Goal: Task Accomplishment & Management: Complete application form

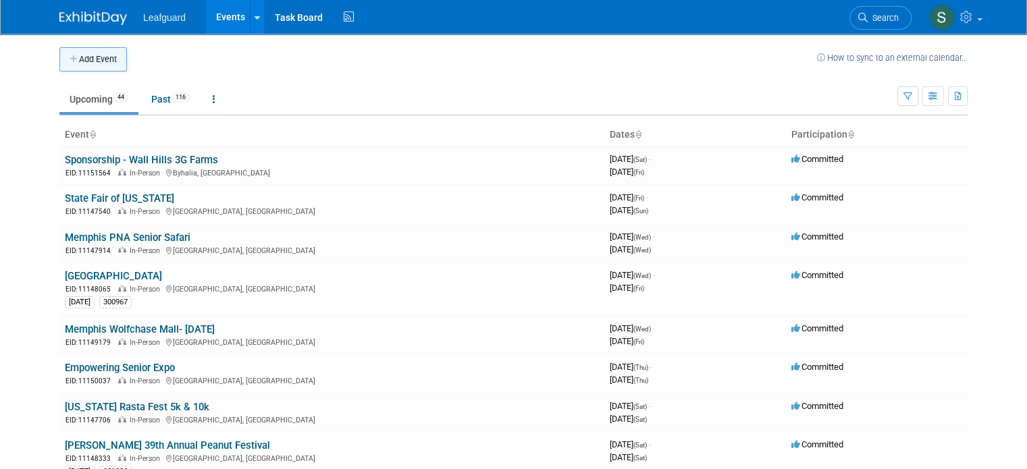
click at [100, 61] on button "Add Event" at bounding box center [92, 59] width 67 height 24
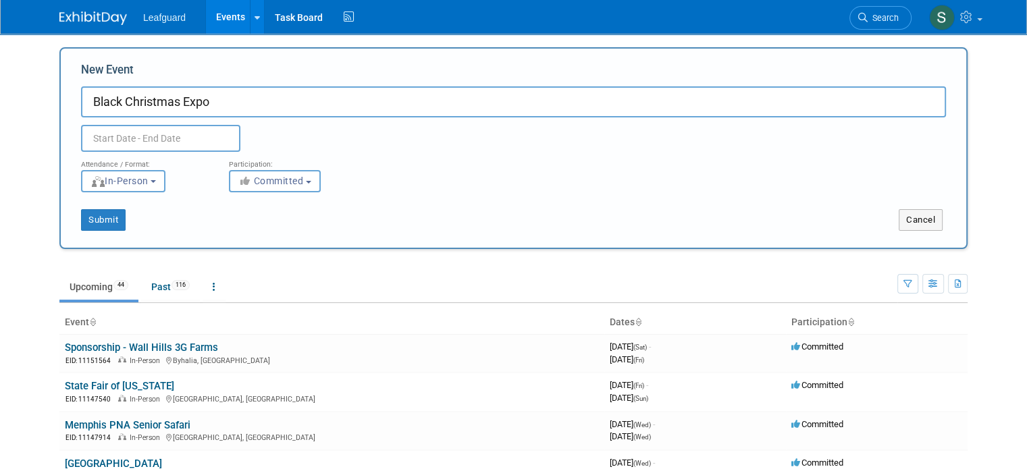
click at [81, 103] on input "Black Christmas Expo" at bounding box center [513, 101] width 865 height 31
type input "[PERSON_NAME] Christmas Expo"
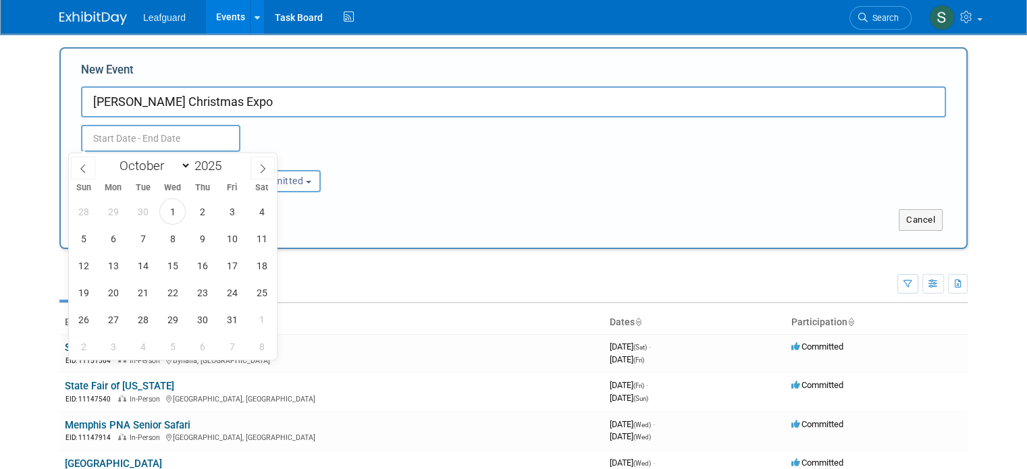
click at [175, 136] on input "text" at bounding box center [160, 138] width 159 height 27
click at [263, 163] on span at bounding box center [262, 168] width 24 height 23
select select "11"
click at [257, 241] on span "13" at bounding box center [261, 238] width 26 height 26
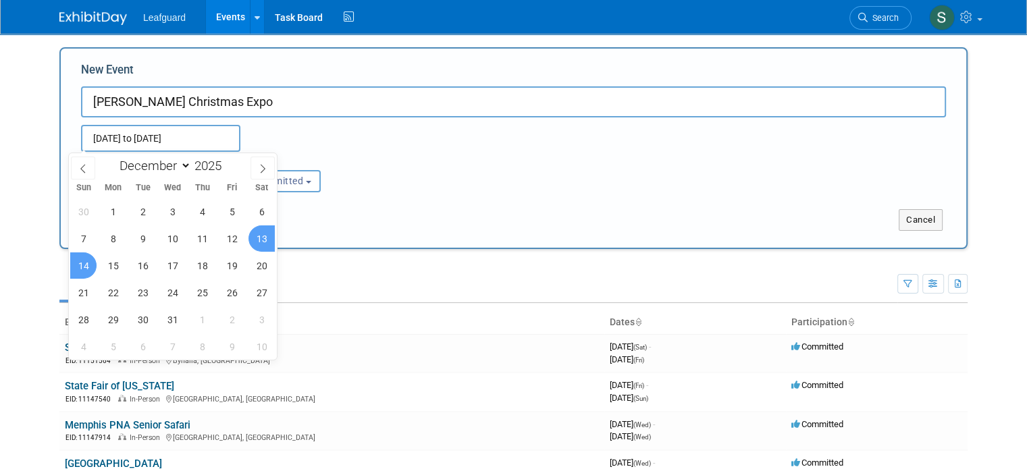
click at [90, 263] on span "14" at bounding box center [83, 265] width 26 height 26
type input "[DATE] to [DATE]"
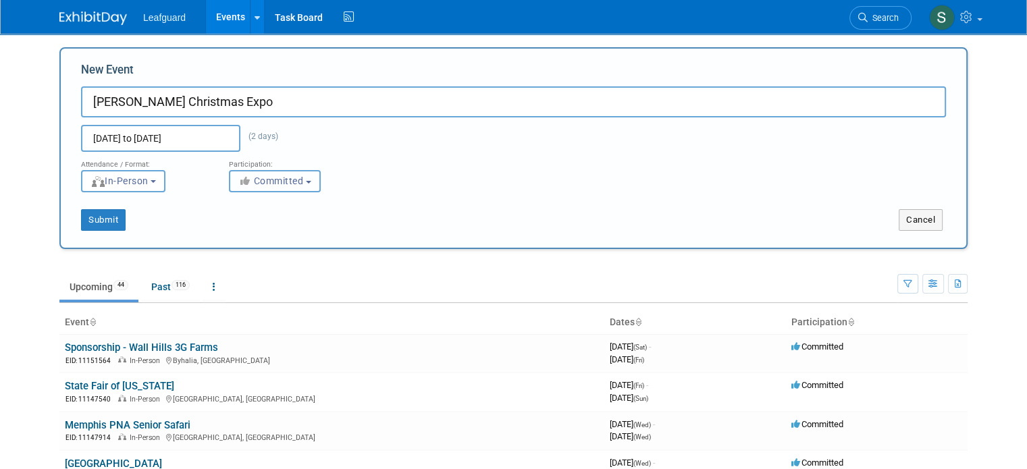
click at [253, 182] on span "Committed" at bounding box center [270, 180] width 65 height 11
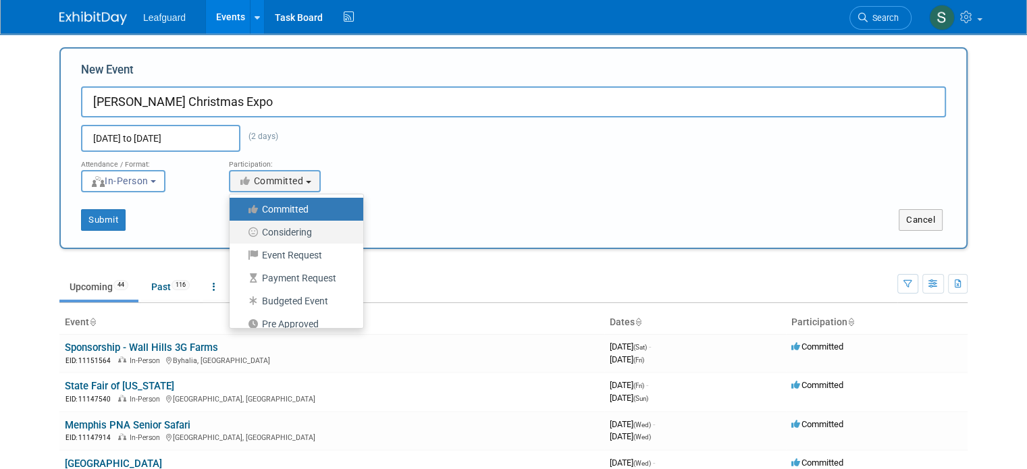
click at [288, 225] on label "Considering" at bounding box center [292, 232] width 113 height 18
click at [242, 228] on input "Considering" at bounding box center [237, 232] width 9 height 9
select select "2"
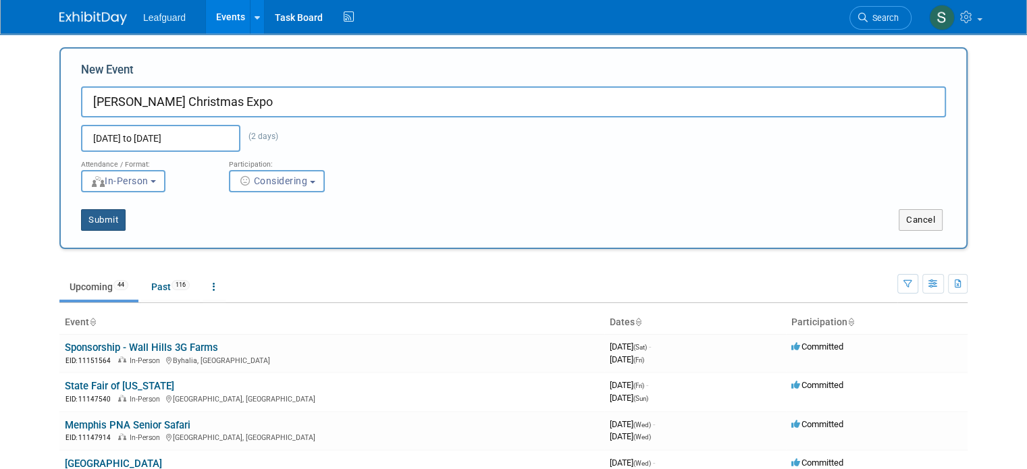
click at [92, 219] on button "Submit" at bounding box center [103, 220] width 45 height 22
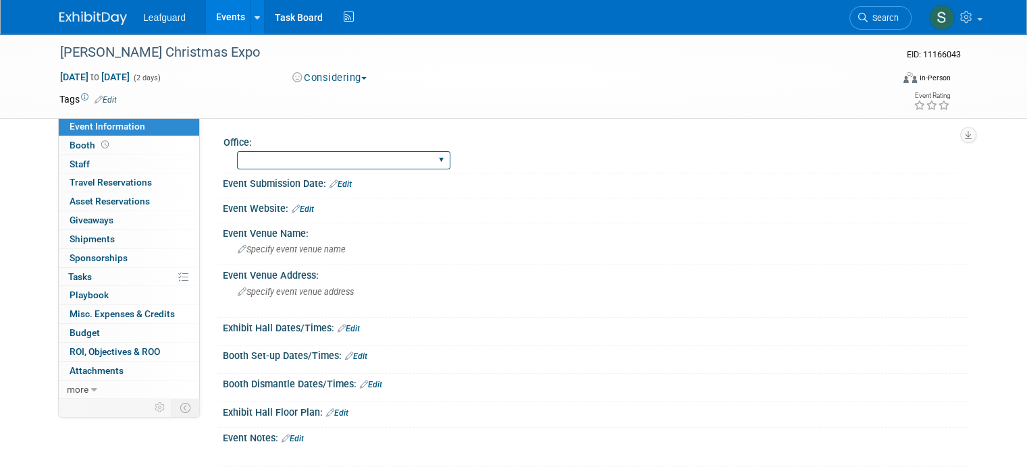
click at [329, 165] on select "Albany Arkansas Austin Birmingham Charlotte Chicago Cleveland Colorado Columbia…" at bounding box center [343, 160] width 213 height 18
select select "Memphis"
click at [237, 151] on select "Albany Arkansas Austin Birmingham Charlotte Chicago Cleveland Colorado Columbia…" at bounding box center [343, 160] width 213 height 18
click at [304, 252] on span "Specify event venue name" at bounding box center [292, 249] width 108 height 10
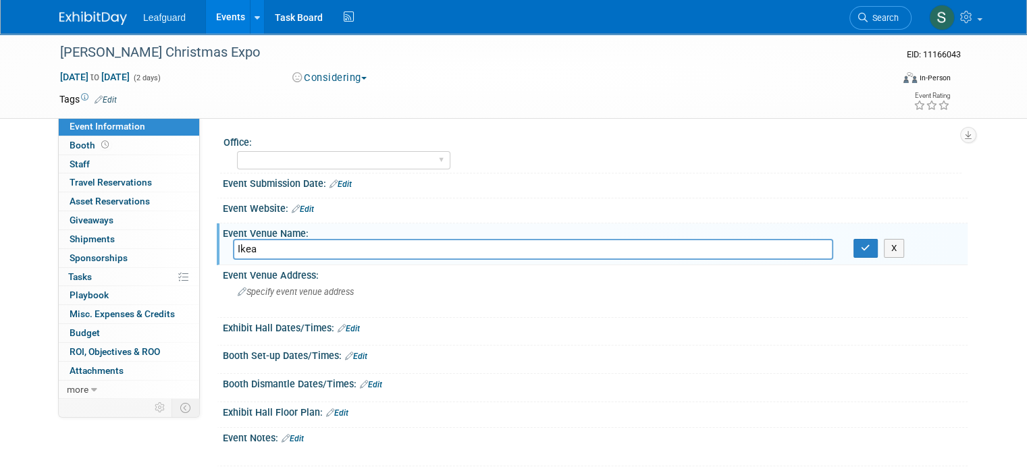
type input "Ikea"
click at [876, 254] on button "button" at bounding box center [865, 248] width 24 height 19
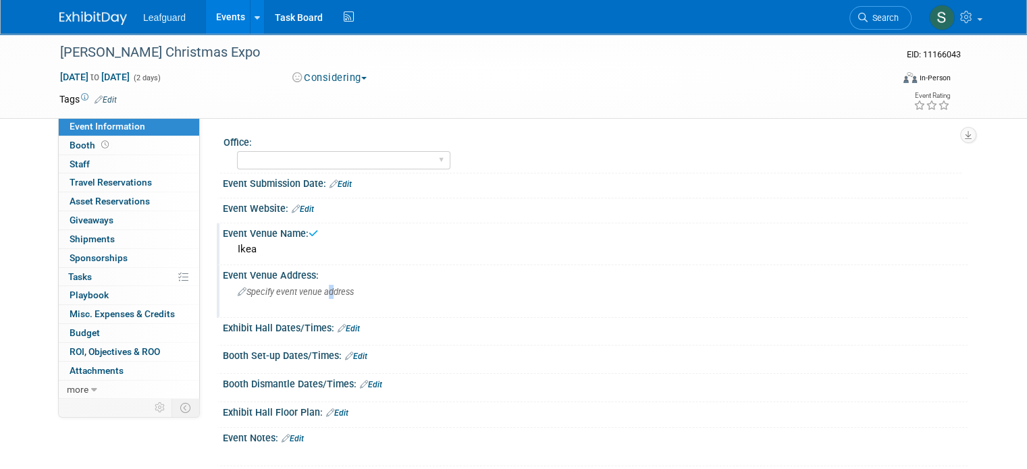
click at [315, 296] on div "Specify event venue address" at bounding box center [378, 296] width 290 height 31
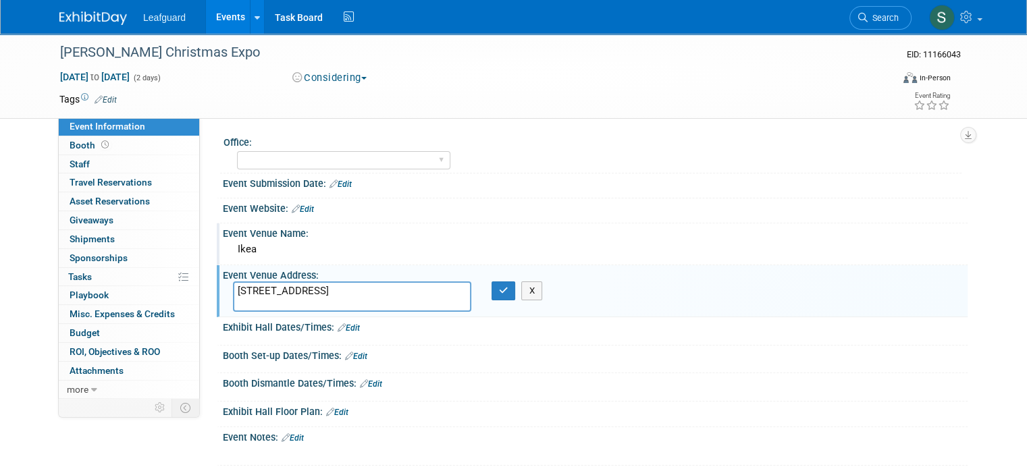
type textarea "7900 Ikea Way"
click at [378, 302] on textarea "7900 Ikea Way" at bounding box center [352, 296] width 238 height 30
type textarea "7900 Ikea Way Cordova, TN 38016"
click at [503, 281] on button "button" at bounding box center [503, 290] width 24 height 19
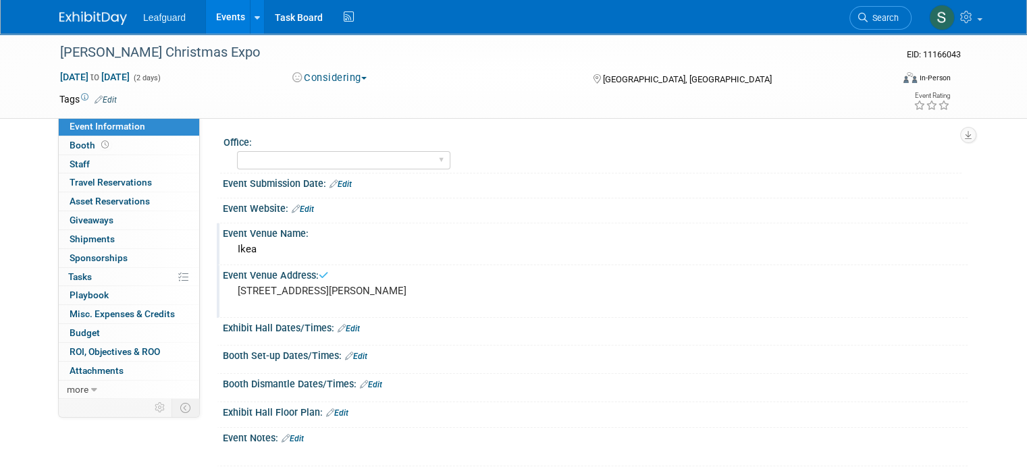
click at [354, 329] on div "Exhibit Hall Dates/Times: Edit" at bounding box center [595, 327] width 744 height 18
click at [347, 325] on link "Edit" at bounding box center [348, 328] width 22 height 9
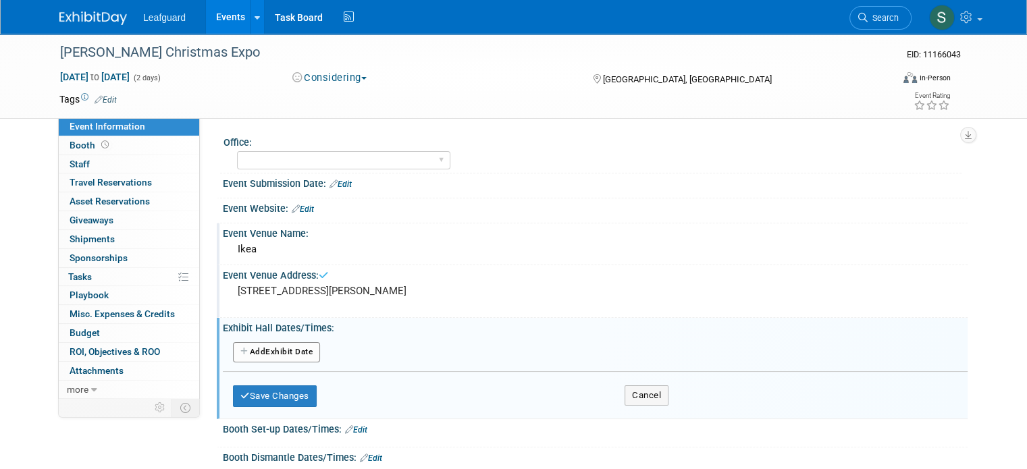
click at [282, 365] on div "Add Another Exhibit Date" at bounding box center [595, 356] width 744 height 32
click at [281, 346] on button "Add Another Exhibit Date" at bounding box center [276, 352] width 87 height 20
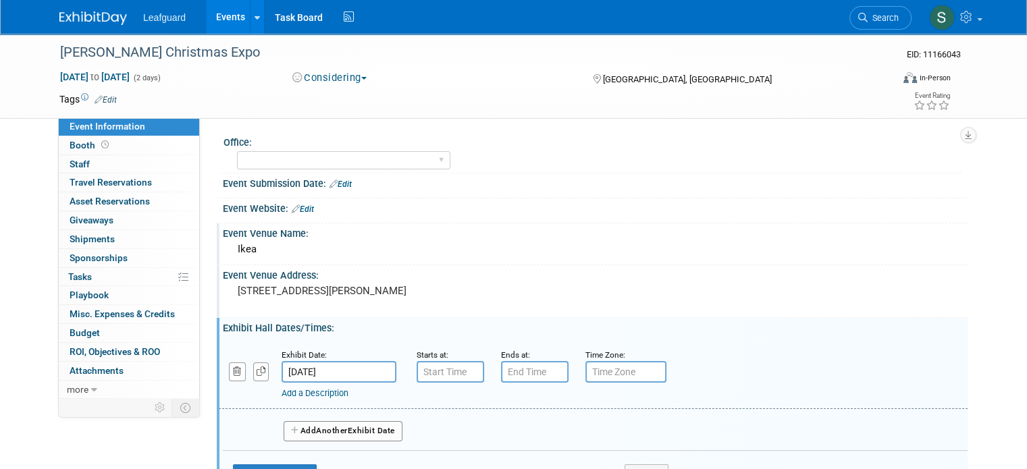
scroll to position [67, 0]
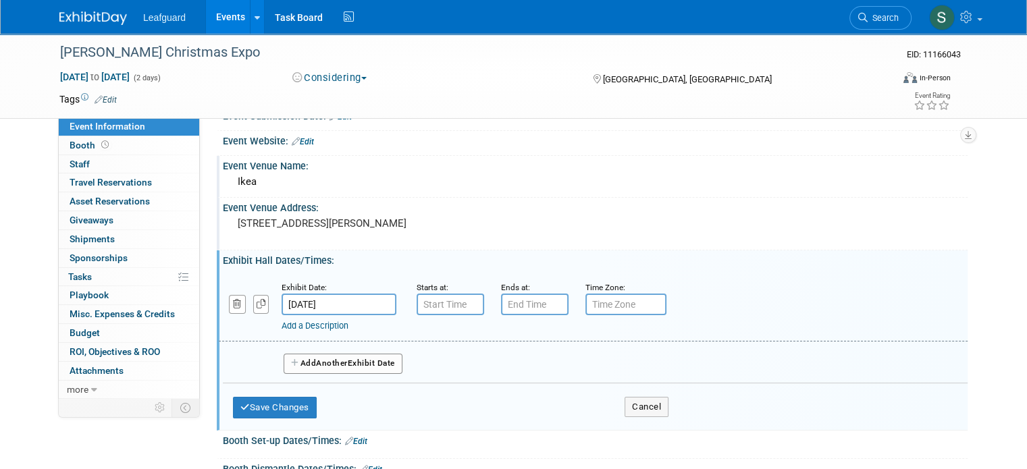
click at [327, 362] on span "Another" at bounding box center [332, 362] width 32 height 9
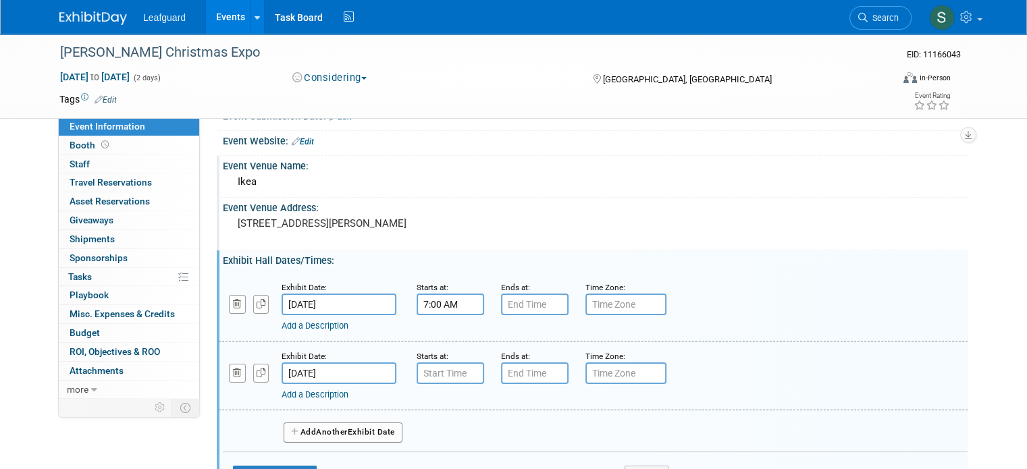
click at [447, 307] on input "7:00 AM" at bounding box center [449, 305] width 67 height 22
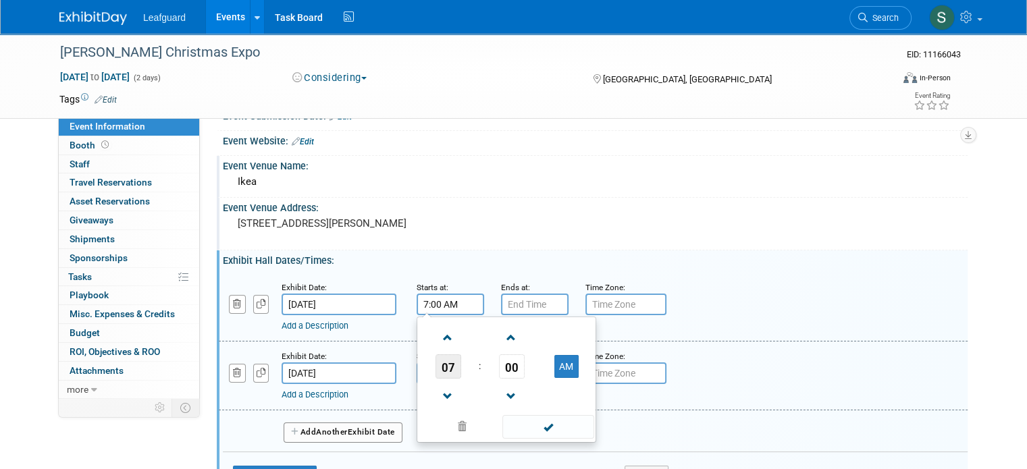
click at [439, 366] on span "07" at bounding box center [448, 366] width 26 height 24
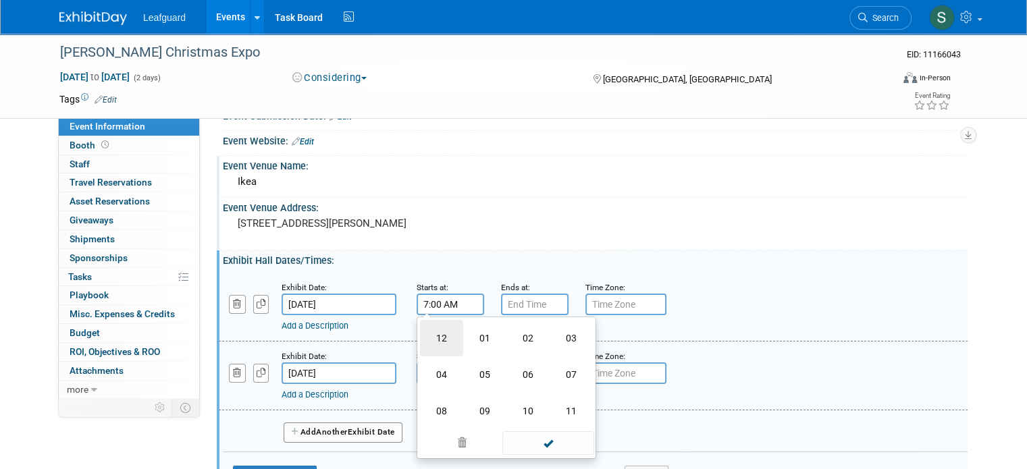
click at [430, 345] on td "12" at bounding box center [441, 338] width 43 height 36
type input "12:00 AM"
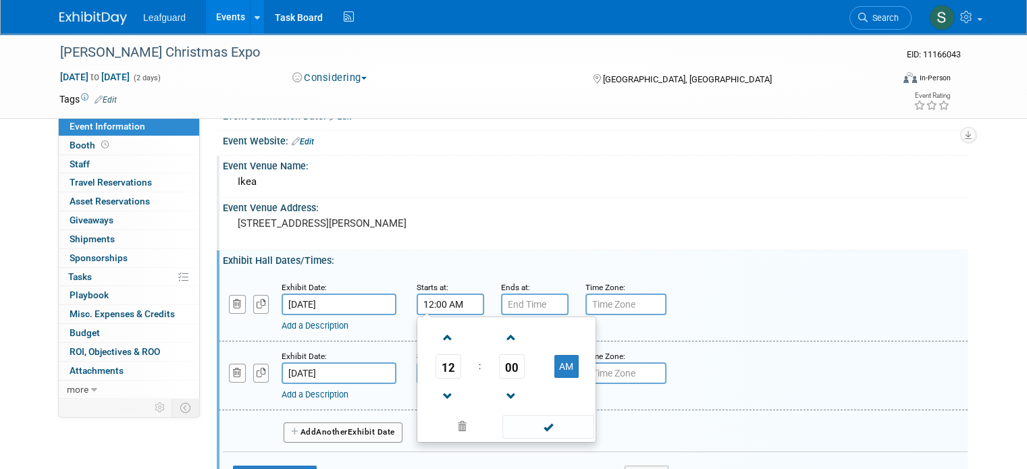
type input "7:00 PM"
click at [521, 308] on input "7:00 PM" at bounding box center [534, 305] width 67 height 22
click at [454, 310] on input "12:00 AM" at bounding box center [449, 305] width 67 height 22
drag, startPoint x: 561, startPoint y: 359, endPoint x: 537, endPoint y: 328, distance: 39.4
click at [560, 359] on button "AM" at bounding box center [566, 366] width 24 height 23
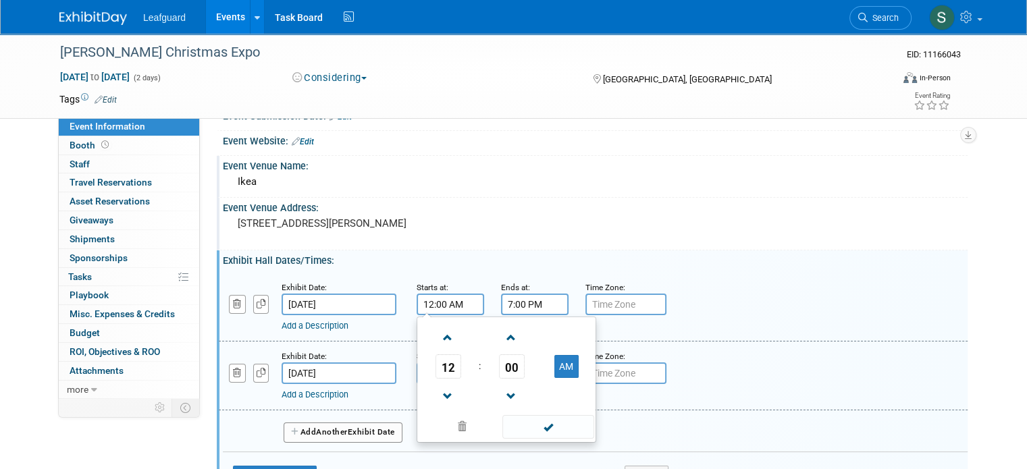
type input "12:00 PM"
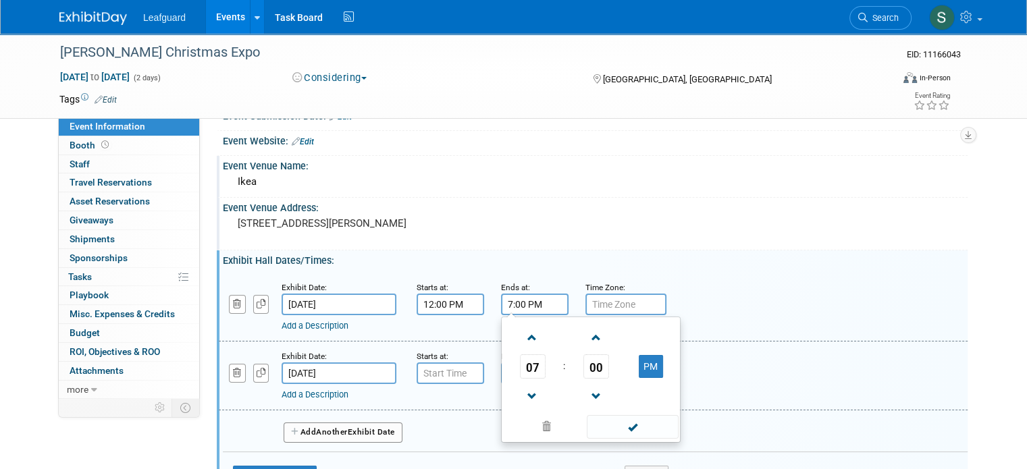
click at [532, 302] on input "7:00 PM" at bounding box center [534, 305] width 67 height 22
click at [520, 398] on span at bounding box center [532, 397] width 24 height 24
click at [520, 390] on span at bounding box center [532, 397] width 24 height 24
click at [639, 365] on button "PM" at bounding box center [651, 366] width 24 height 23
click at [644, 364] on button "AM" at bounding box center [651, 366] width 24 height 23
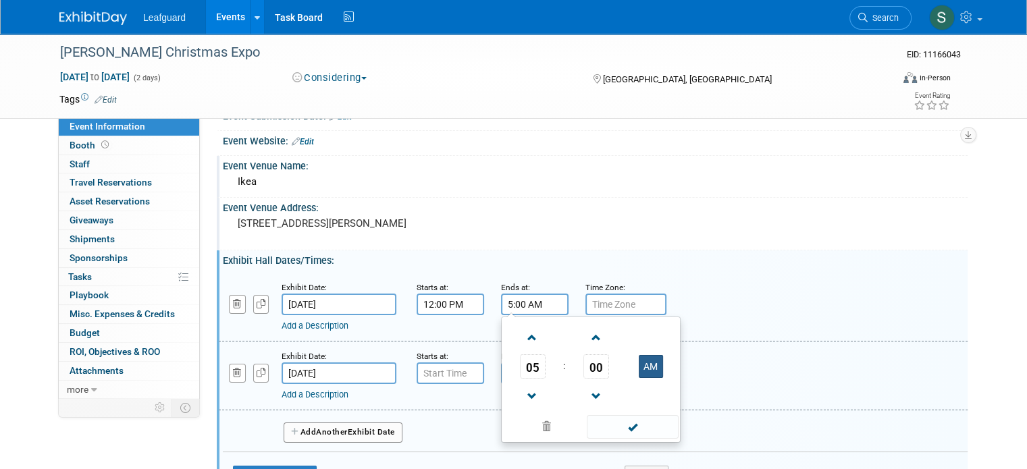
type input "5:00 PM"
click at [618, 294] on input "text" at bounding box center [625, 305] width 81 height 22
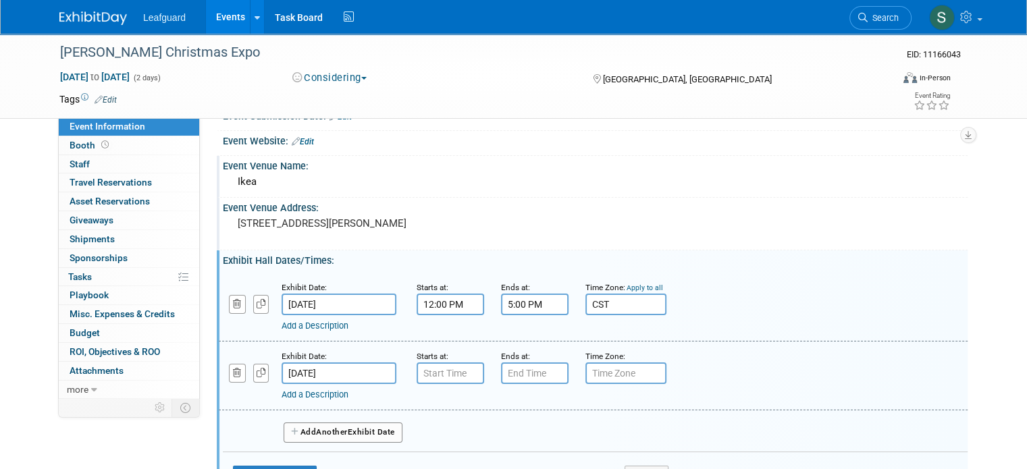
type input "CST"
click at [645, 283] on small "Time Zone: Apply to all" at bounding box center [624, 287] width 78 height 9
click at [645, 287] on link "Apply to all" at bounding box center [644, 287] width 36 height 9
type input "CST"
click at [424, 373] on input "7:00 AM" at bounding box center [449, 373] width 67 height 22
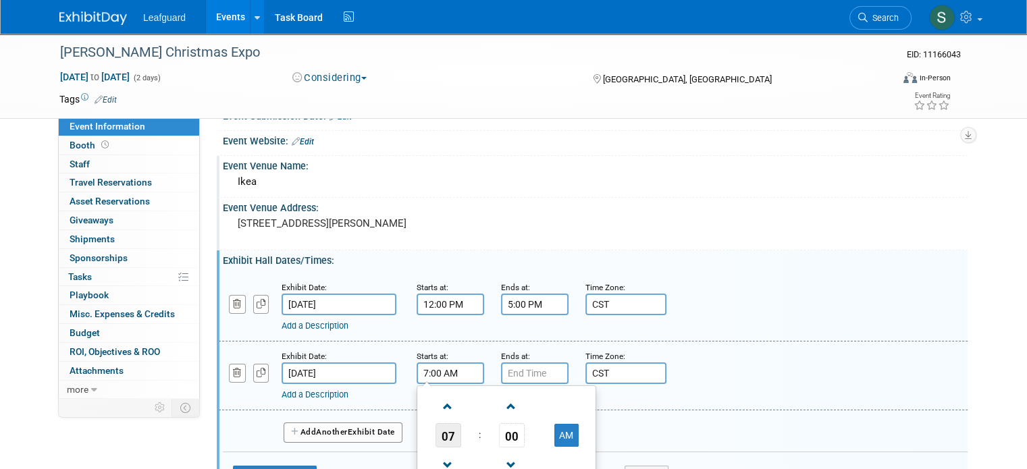
click at [439, 437] on span "07" at bounding box center [448, 435] width 26 height 24
click at [439, 415] on td "12" at bounding box center [441, 407] width 43 height 36
click at [566, 431] on button "AM" at bounding box center [566, 435] width 24 height 23
type input "12:00 PM"
click at [537, 377] on input "7:00 PM" at bounding box center [534, 373] width 67 height 22
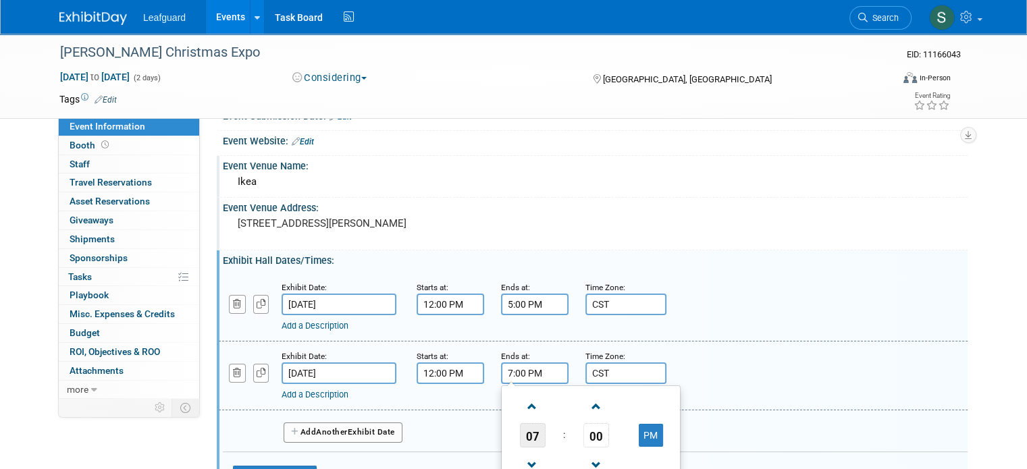
click at [527, 431] on span "07" at bounding box center [533, 435] width 26 height 24
click at [560, 439] on td "05" at bounding box center [568, 443] width 43 height 36
type input "5:00 PM"
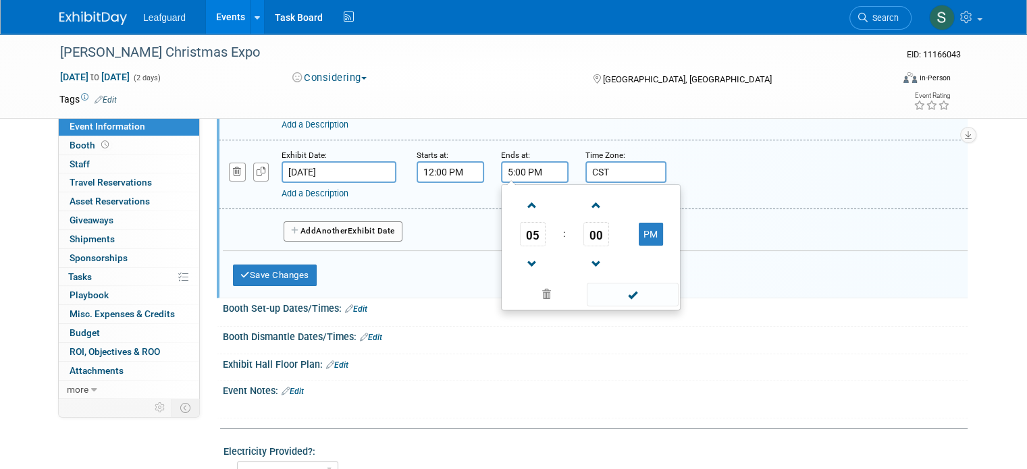
scroll to position [270, 0]
click at [624, 297] on span at bounding box center [632, 293] width 91 height 24
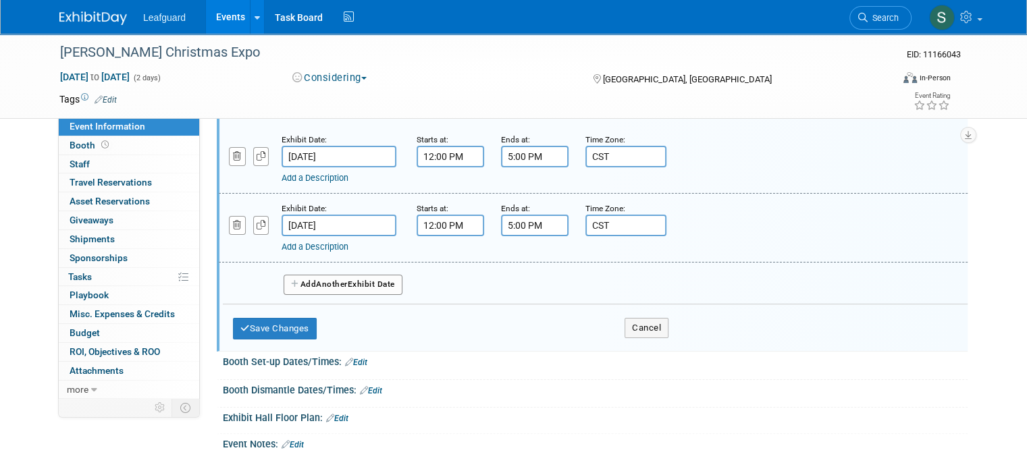
scroll to position [135, 0]
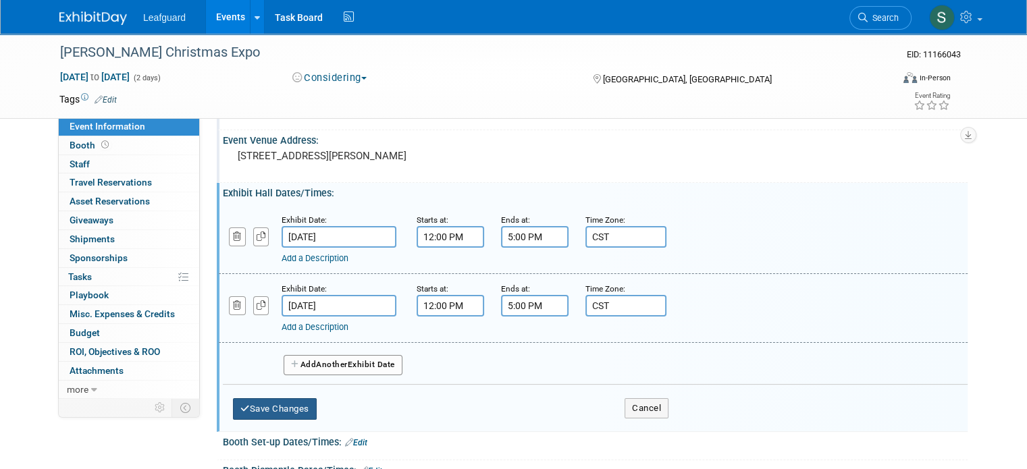
click at [296, 408] on button "Save Changes" at bounding box center [275, 409] width 84 height 22
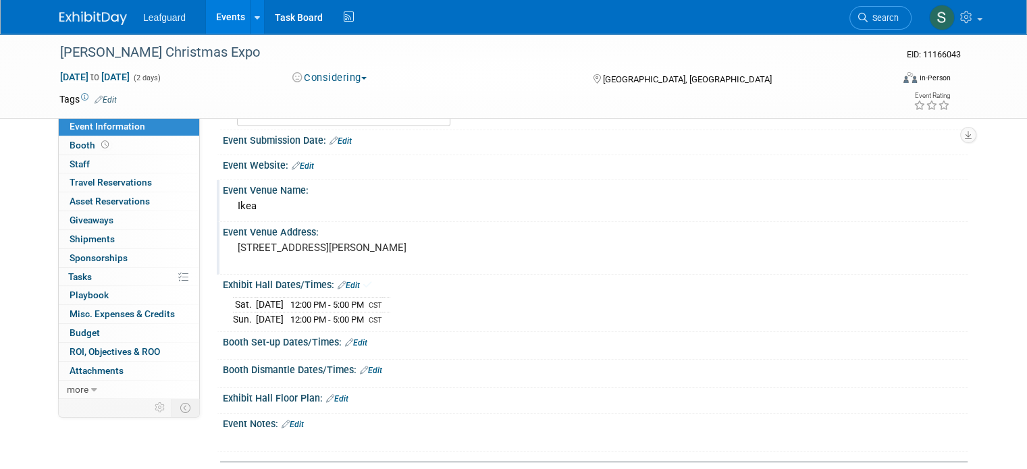
scroll to position [67, 0]
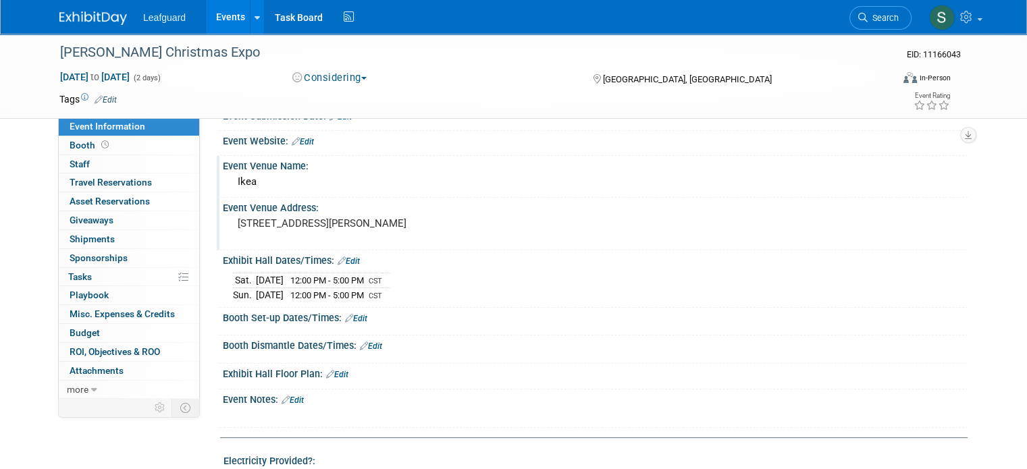
click at [287, 400] on link "Edit" at bounding box center [292, 400] width 22 height 9
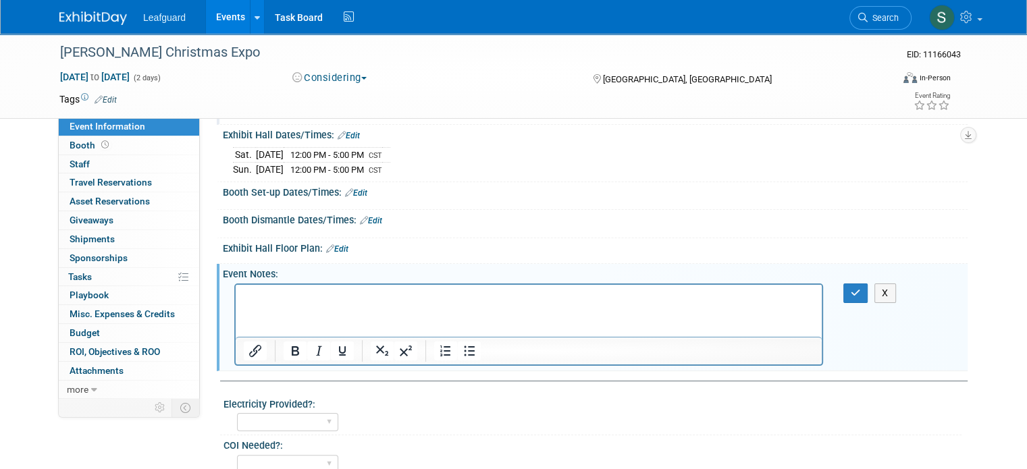
scroll to position [337, 0]
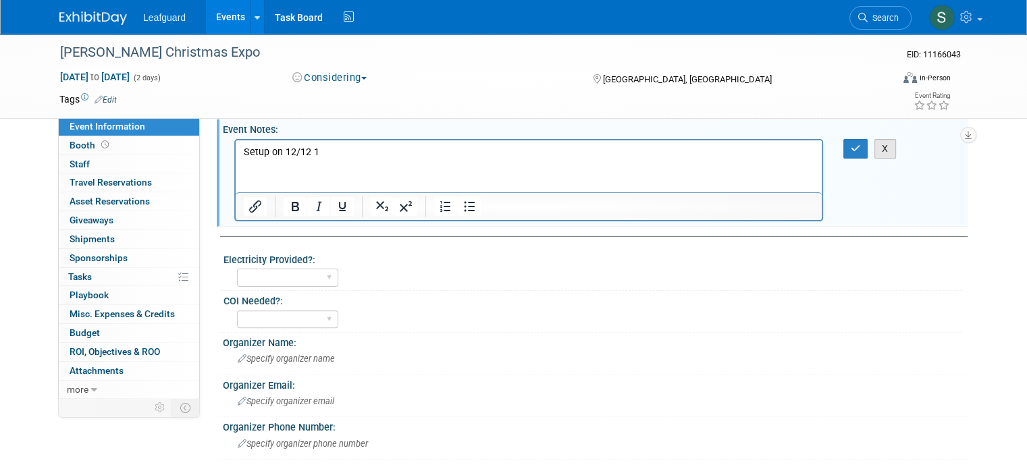
click at [896, 142] on button "X" at bounding box center [885, 149] width 22 height 20
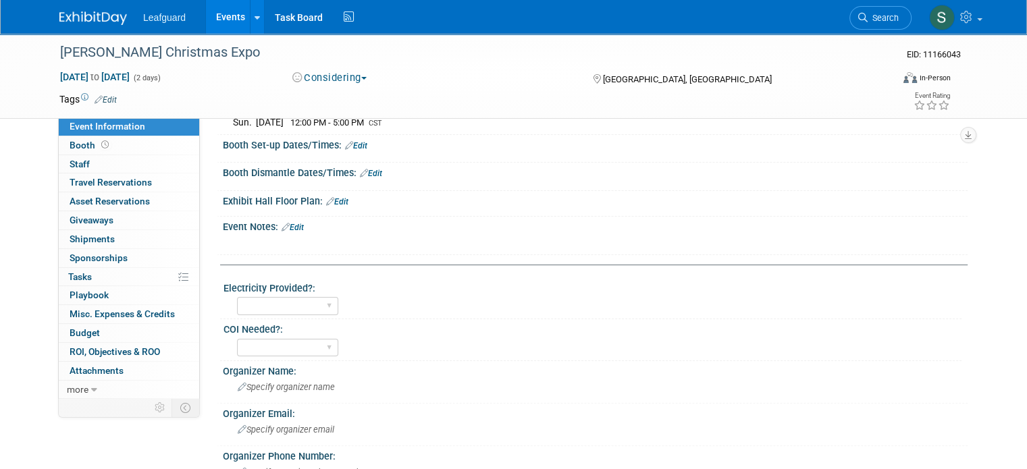
scroll to position [135, 0]
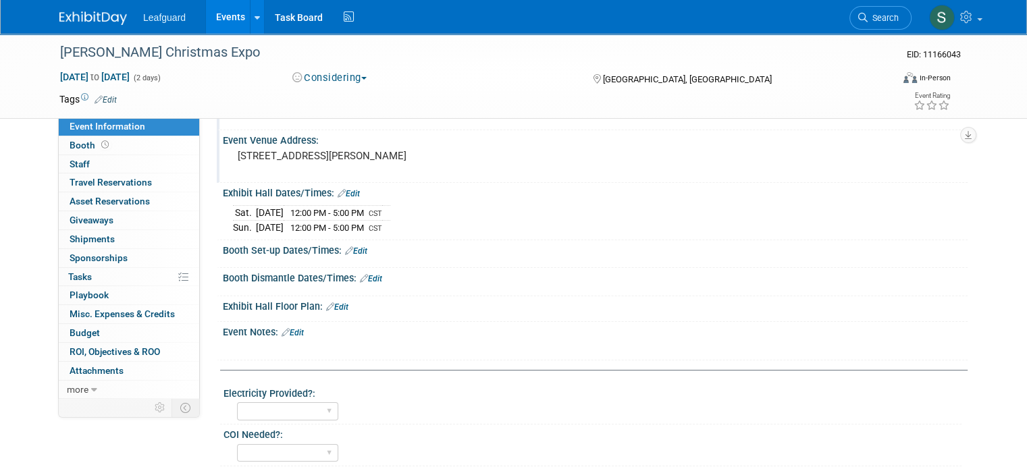
click at [352, 248] on link "Edit" at bounding box center [356, 250] width 22 height 9
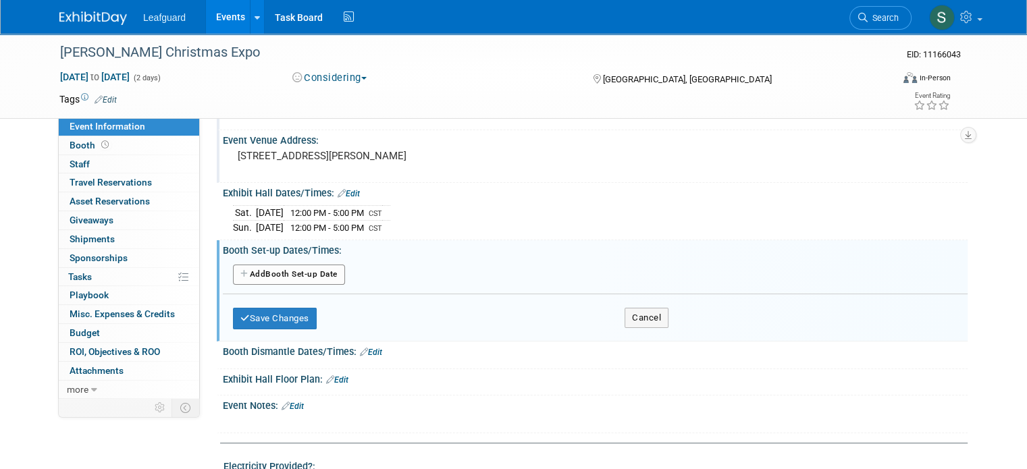
click at [316, 267] on button "Add Another Booth Set-up Date" at bounding box center [289, 275] width 112 height 20
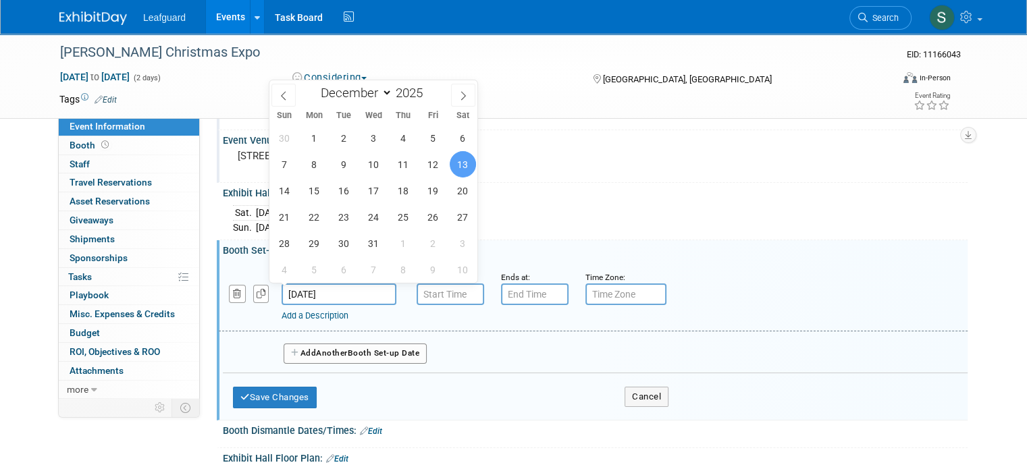
click at [346, 296] on input "[DATE]" at bounding box center [338, 294] width 115 height 22
click at [424, 167] on span "12" at bounding box center [433, 164] width 26 height 26
type input "Dec 12, 2025"
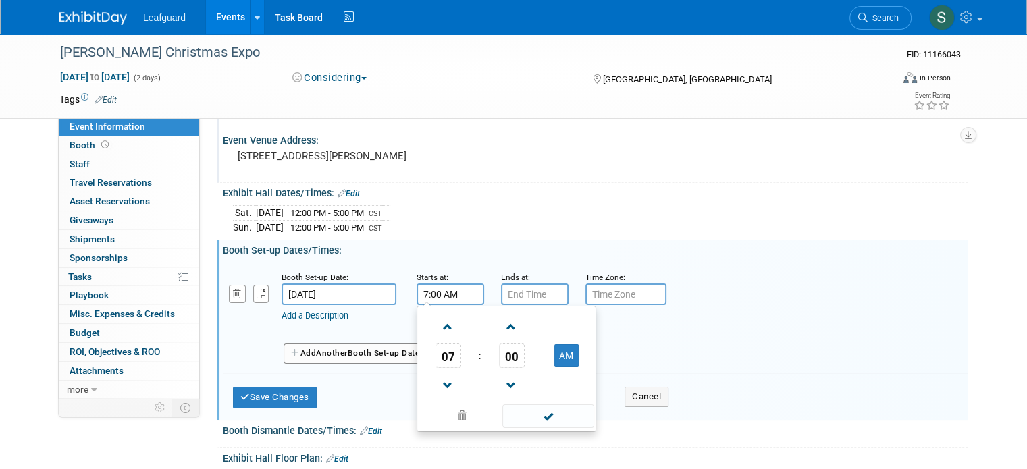
click at [431, 284] on input "7:00 AM" at bounding box center [449, 294] width 67 height 22
click at [443, 362] on span "07" at bounding box center [448, 356] width 26 height 24
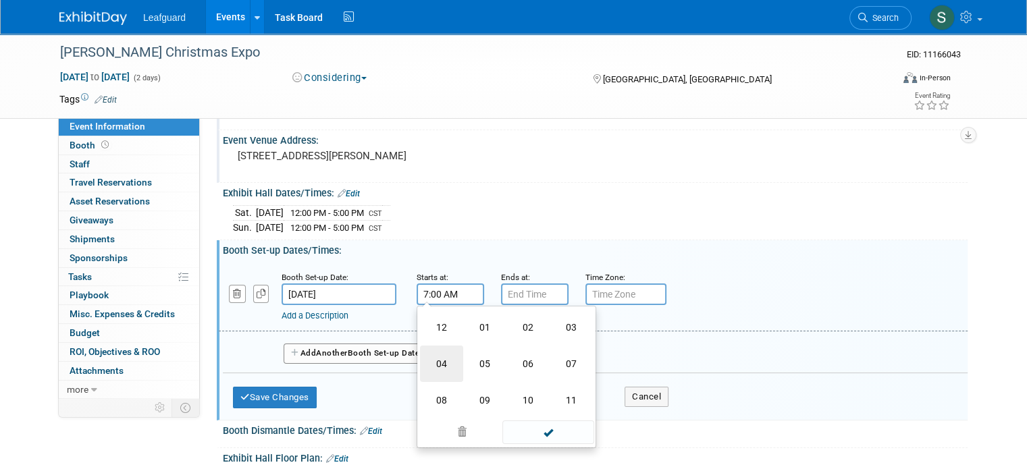
click at [443, 359] on td "04" at bounding box center [441, 364] width 43 height 36
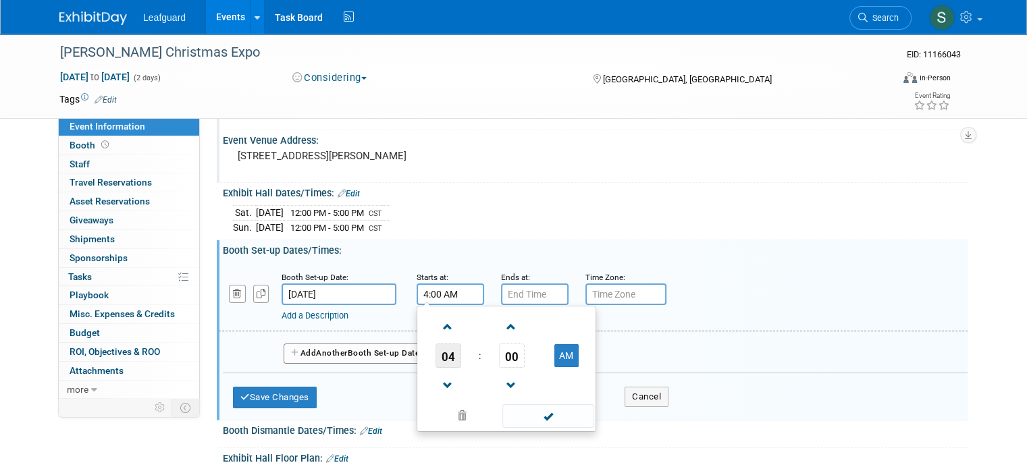
click at [443, 353] on span "04" at bounding box center [448, 356] width 26 height 24
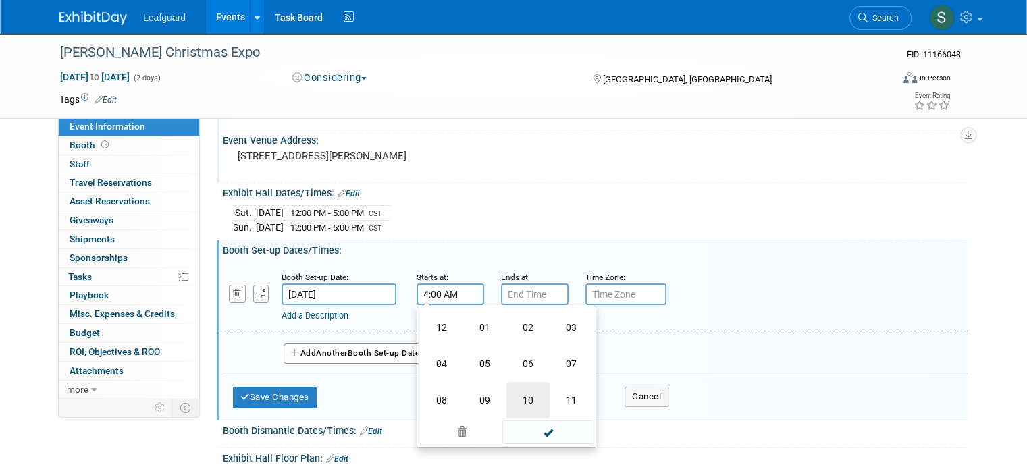
click at [528, 399] on td "10" at bounding box center [527, 400] width 43 height 36
type input "10:00 AM"
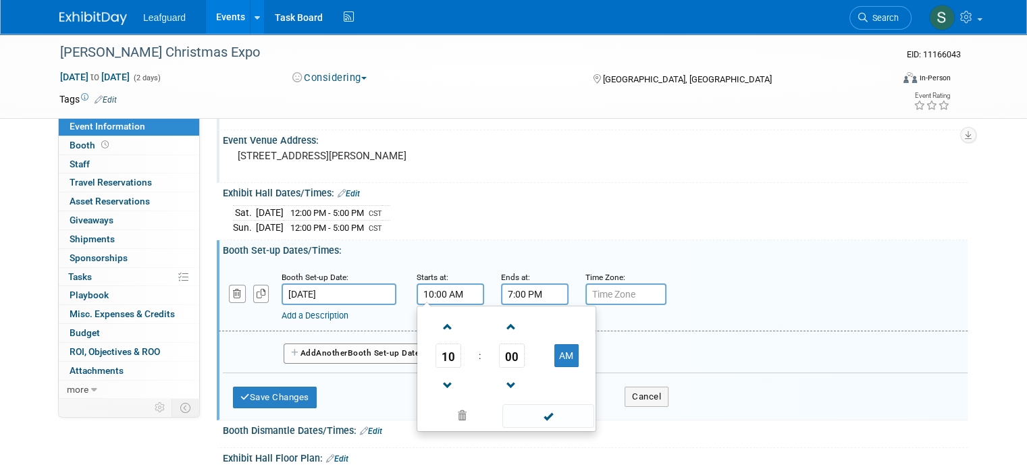
click at [510, 283] on input "7:00 PM" at bounding box center [534, 294] width 67 height 22
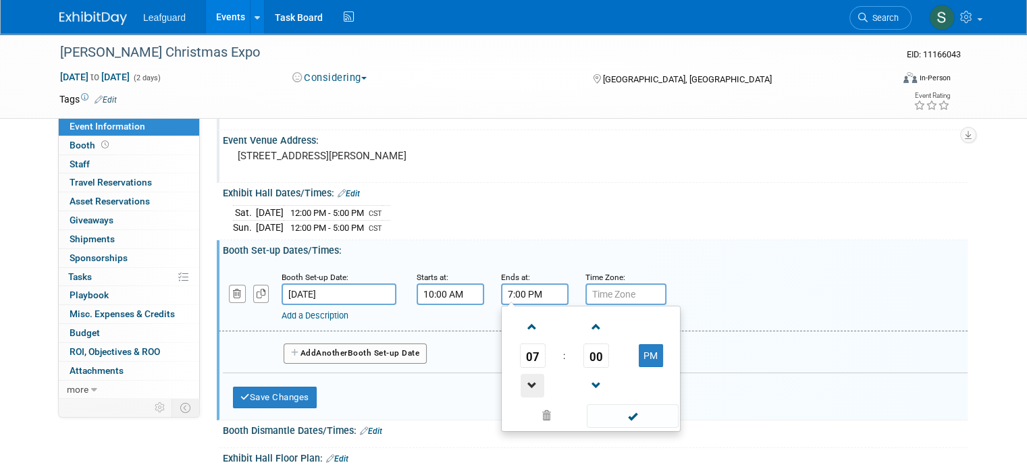
click at [528, 374] on span at bounding box center [532, 386] width 24 height 24
type input "5:00 PM"
click at [599, 296] on input "text" at bounding box center [625, 294] width 81 height 22
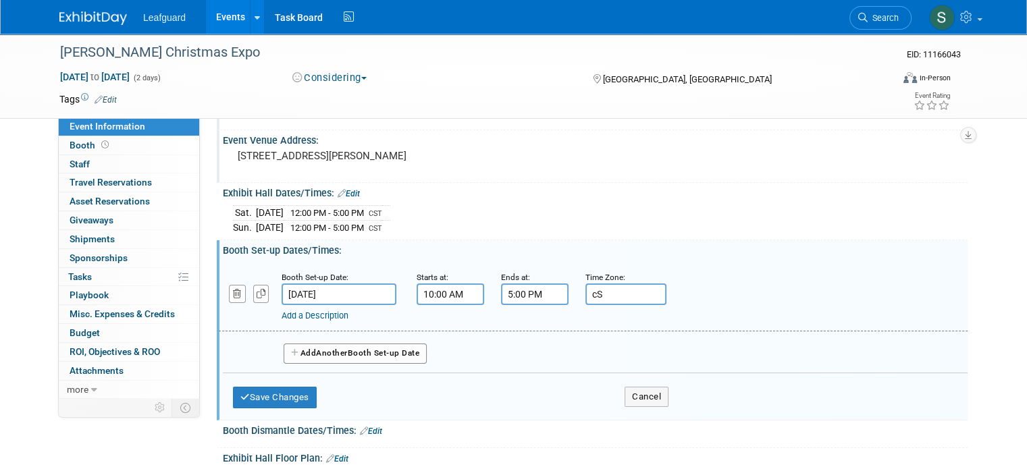
drag, startPoint x: 609, startPoint y: 298, endPoint x: 511, endPoint y: 294, distance: 98.0
click at [511, 294] on div "Booth Set-up Date: Dec 12, 2025 Starts at: 10:00 AM Ends at: 5:00 PM Time Zone:…" at bounding box center [593, 297] width 749 height 69
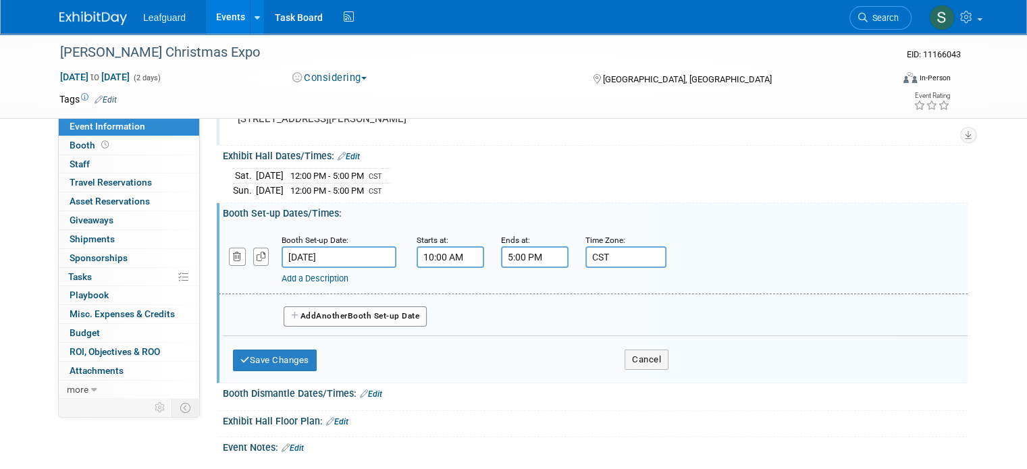
scroll to position [202, 0]
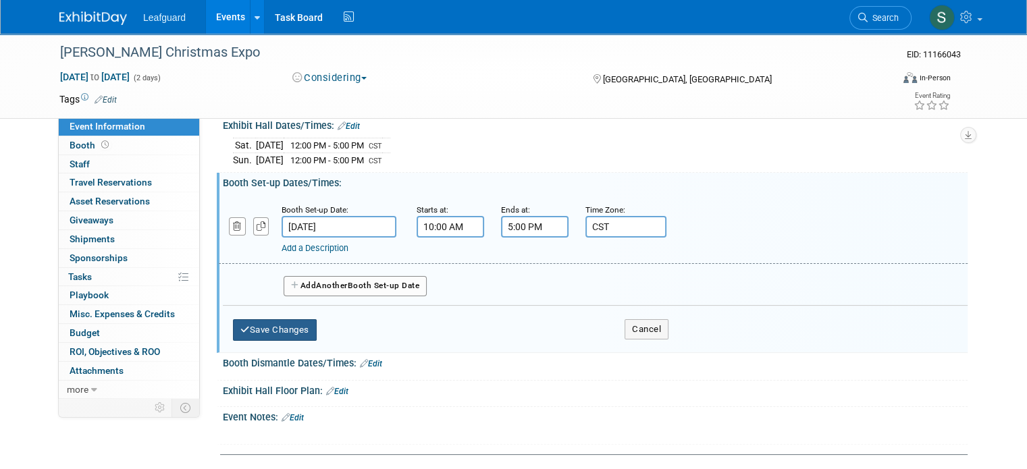
type input "CST"
click at [271, 323] on button "Save Changes" at bounding box center [275, 330] width 84 height 22
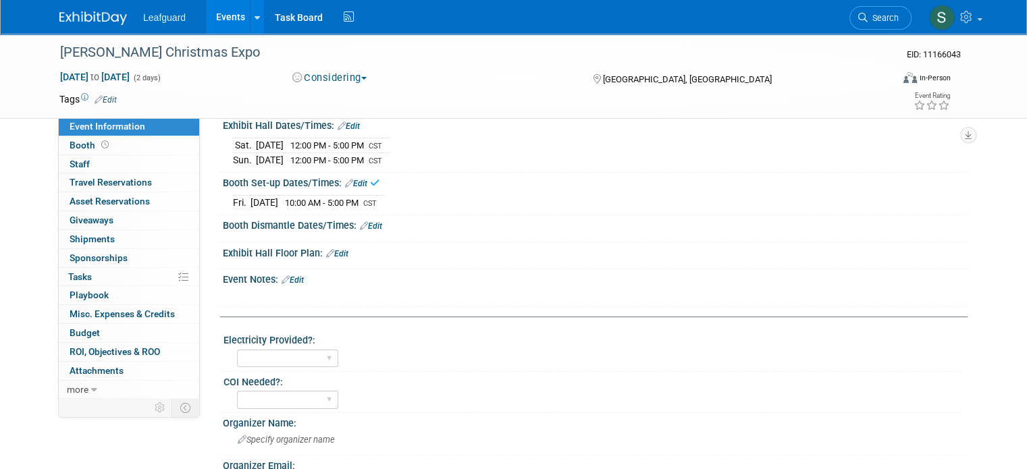
click at [362, 222] on link "Edit" at bounding box center [371, 225] width 22 height 9
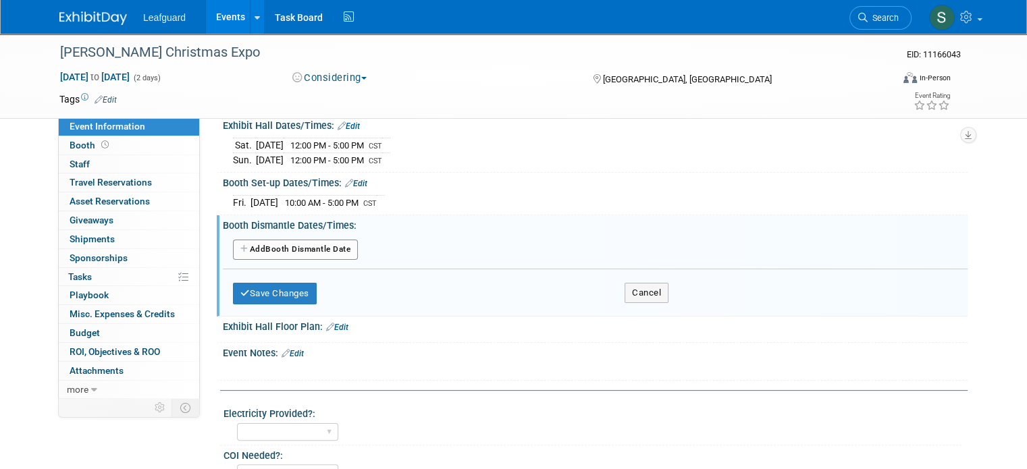
drag, startPoint x: 323, startPoint y: 237, endPoint x: 329, endPoint y: 243, distance: 8.1
click at [324, 240] on button "Add Another Booth Dismantle Date" at bounding box center [295, 250] width 125 height 20
select select "11"
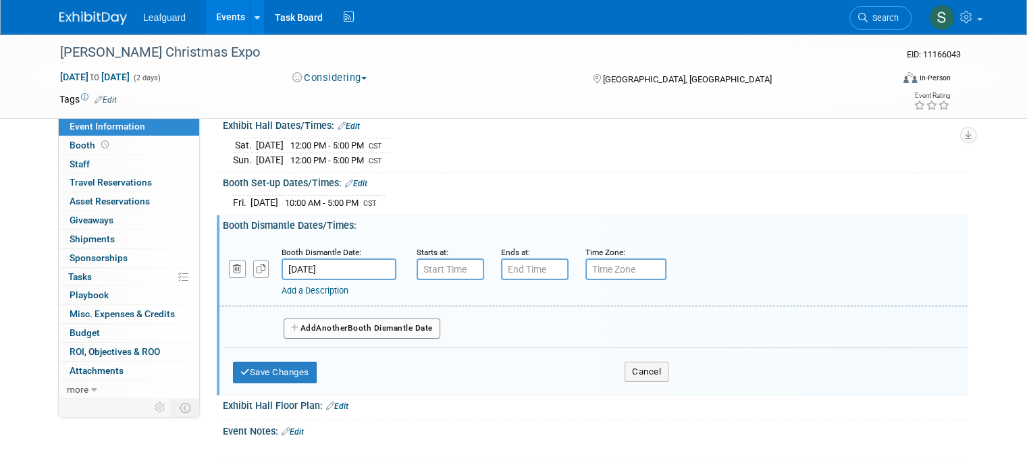
click at [329, 246] on body "Leafguard Events Add Event Bulk Upload Events Shareable Event Boards Recently V…" at bounding box center [513, 32] width 1027 height 469
click at [334, 269] on input "Dec 14, 2025" at bounding box center [338, 270] width 115 height 22
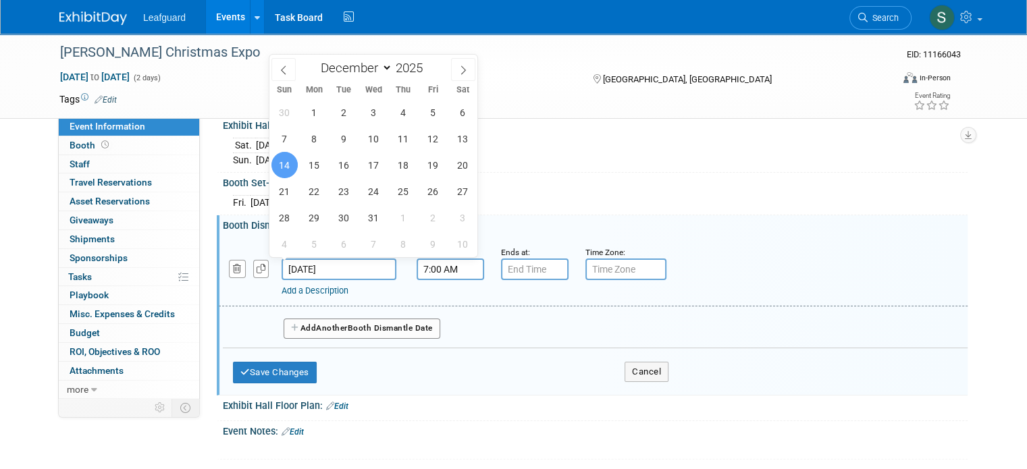
click at [445, 274] on input "7:00 AM" at bounding box center [449, 270] width 67 height 22
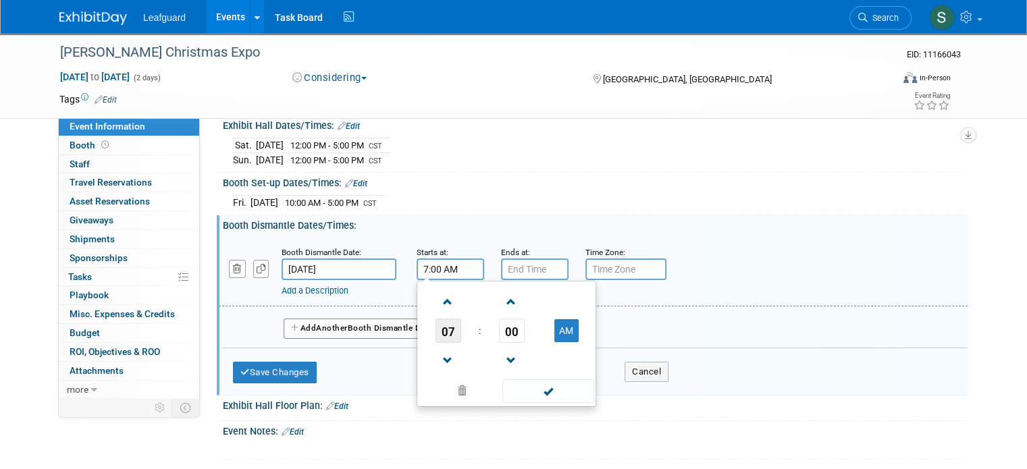
click at [437, 319] on span "07" at bounding box center [448, 331] width 26 height 24
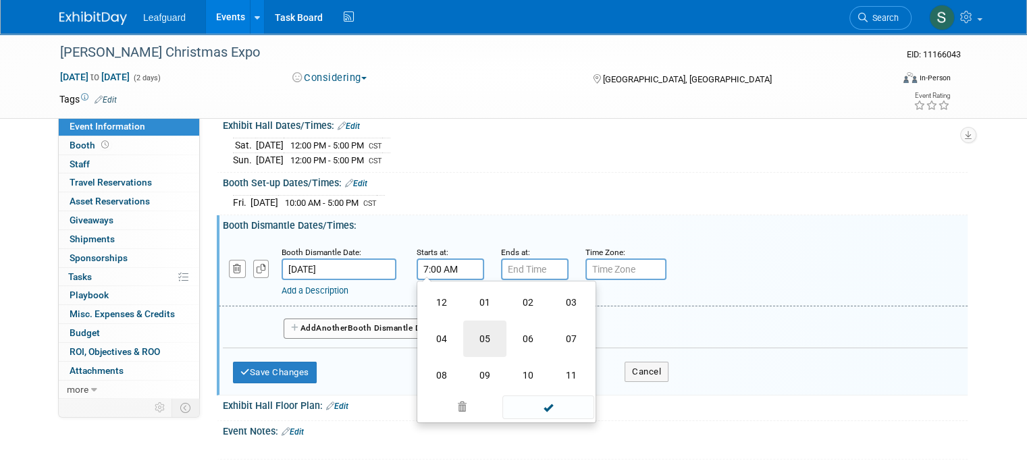
click at [471, 337] on td "05" at bounding box center [484, 339] width 43 height 36
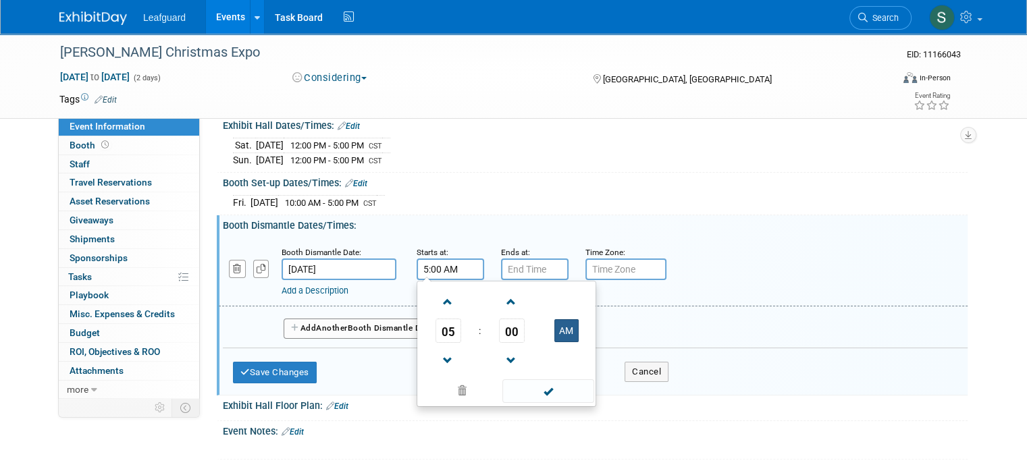
click at [554, 327] on button "AM" at bounding box center [566, 330] width 24 height 23
type input "5:00 PM"
type input "7:00 PM"
click at [512, 259] on input "7:00 PM" at bounding box center [534, 270] width 67 height 22
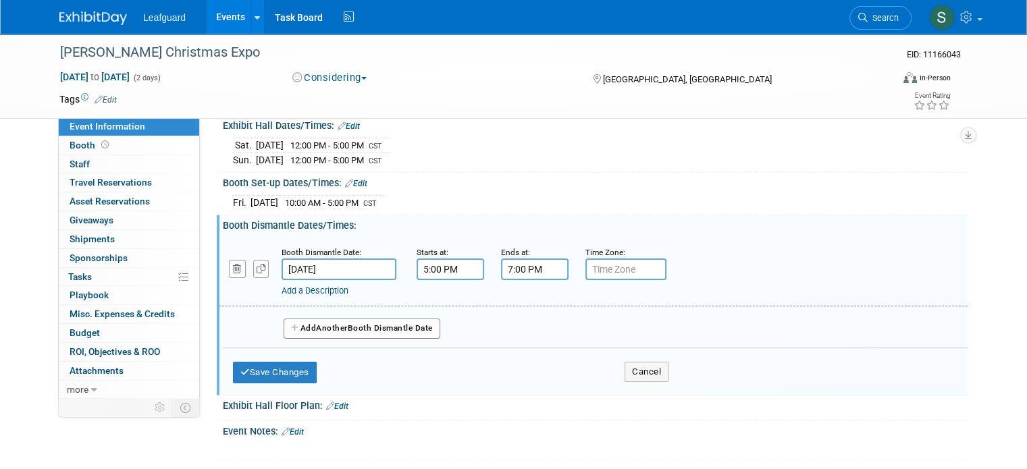
click at [630, 254] on div "Time Zone: Apply to all" at bounding box center [617, 251] width 64 height 13
click at [630, 264] on input "text" at bounding box center [625, 270] width 81 height 22
type input "CST"
click at [269, 363] on button "Save Changes" at bounding box center [275, 373] width 84 height 22
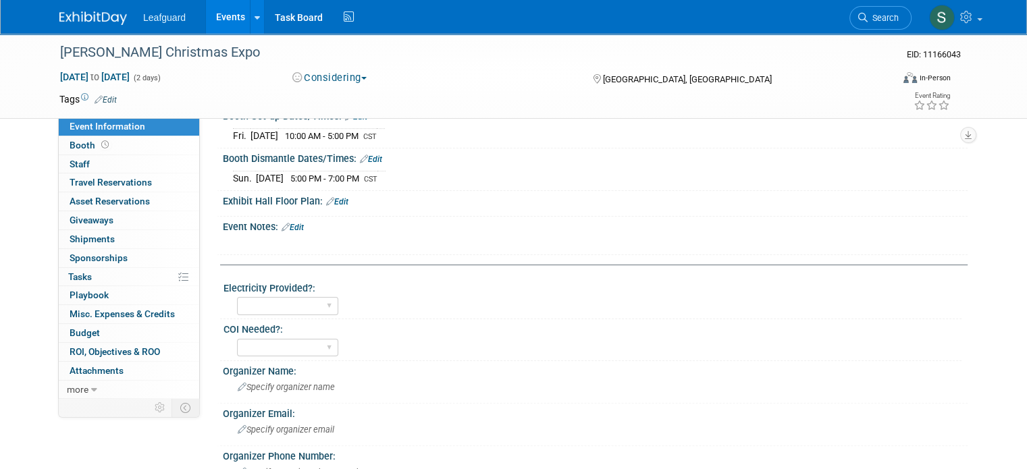
scroll to position [270, 0]
click at [300, 304] on select "Yes No" at bounding box center [287, 305] width 101 height 18
select select "No"
click at [237, 296] on select "Yes No" at bounding box center [287, 305] width 101 height 18
click at [381, 310] on div "Yes No" at bounding box center [599, 304] width 724 height 22
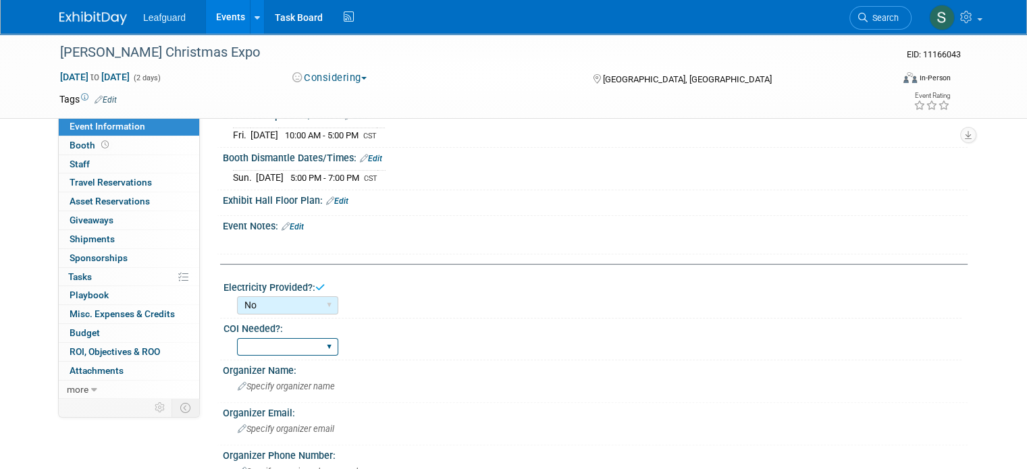
click at [284, 340] on select "Yes No" at bounding box center [287, 347] width 101 height 18
select select "No"
click at [237, 338] on select "Yes No" at bounding box center [287, 347] width 101 height 18
click at [368, 353] on div "COI Needed?: Yes No" at bounding box center [590, 339] width 741 height 41
click at [305, 381] on span "Specify organizer name" at bounding box center [286, 386] width 97 height 10
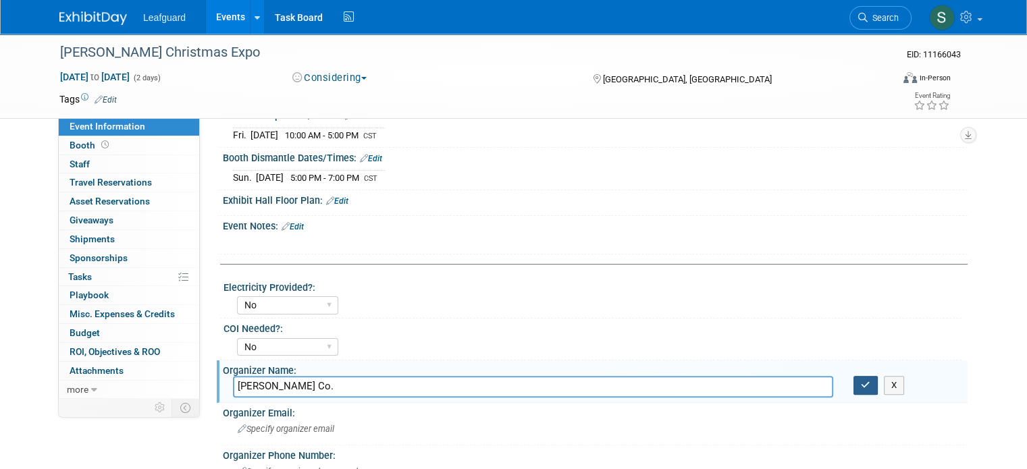
type input "Cynthia Daniels Co."
click at [877, 379] on button "button" at bounding box center [865, 385] width 24 height 19
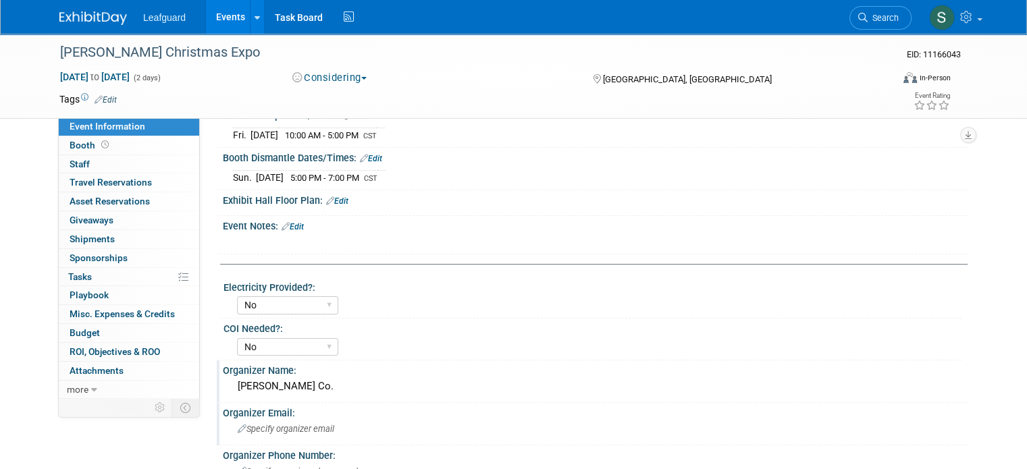
click at [267, 431] on div "Specify organizer email" at bounding box center [595, 428] width 724 height 21
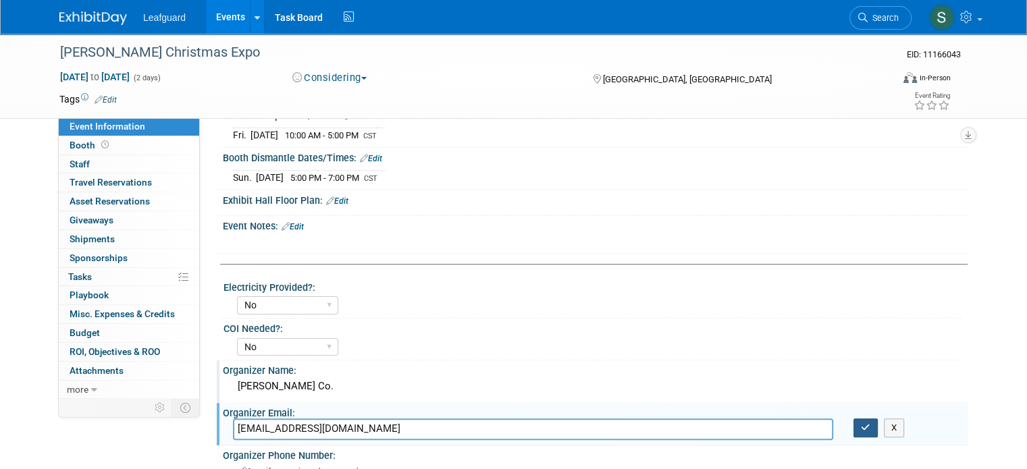
type input "events@cynthiadanielsco.com"
click at [864, 423] on button "button" at bounding box center [865, 427] width 24 height 19
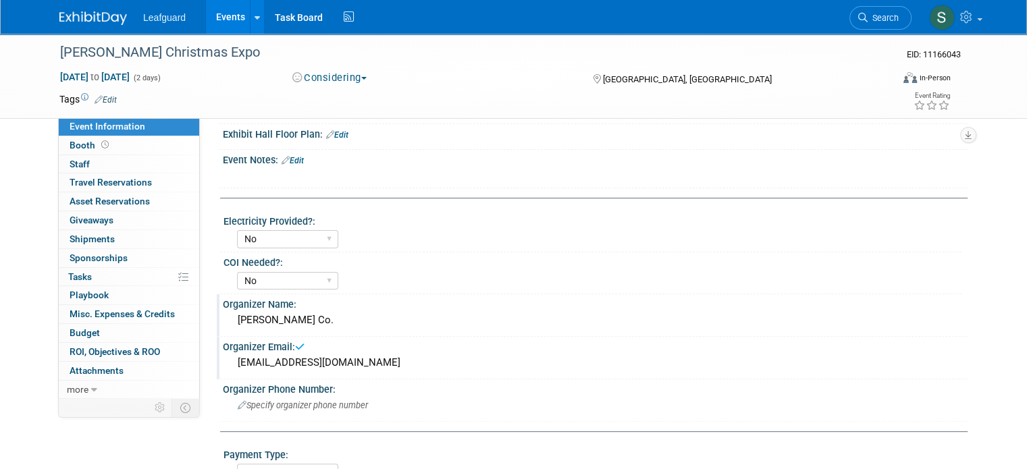
scroll to position [540, 0]
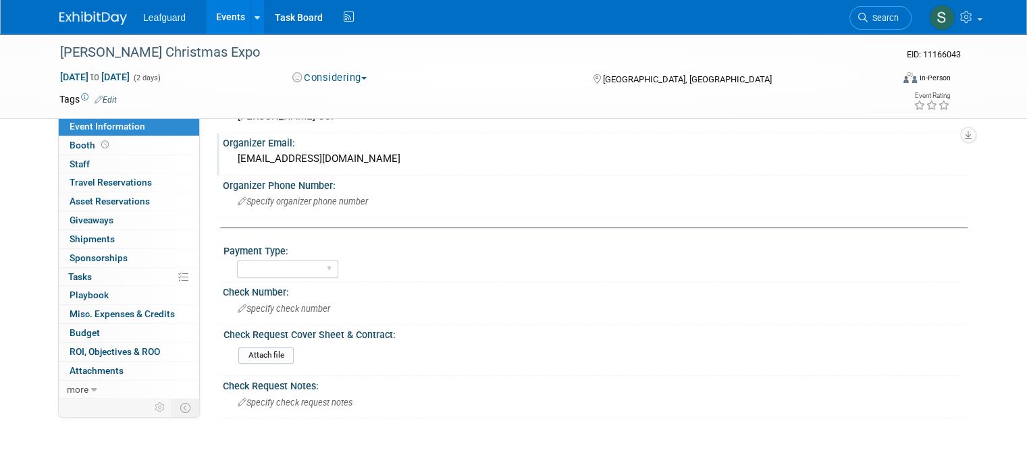
click at [433, 266] on div "Cash/Expense Check Credit Card Free" at bounding box center [599, 267] width 724 height 22
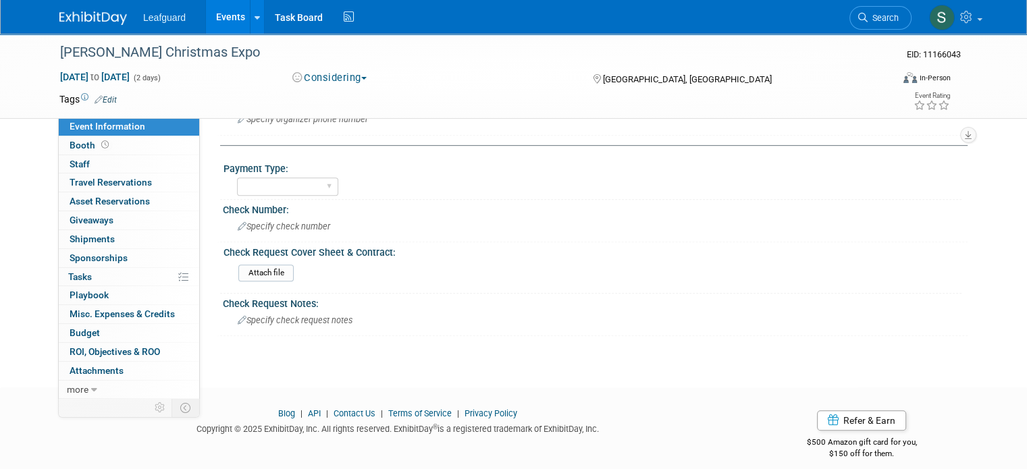
scroll to position [626, 0]
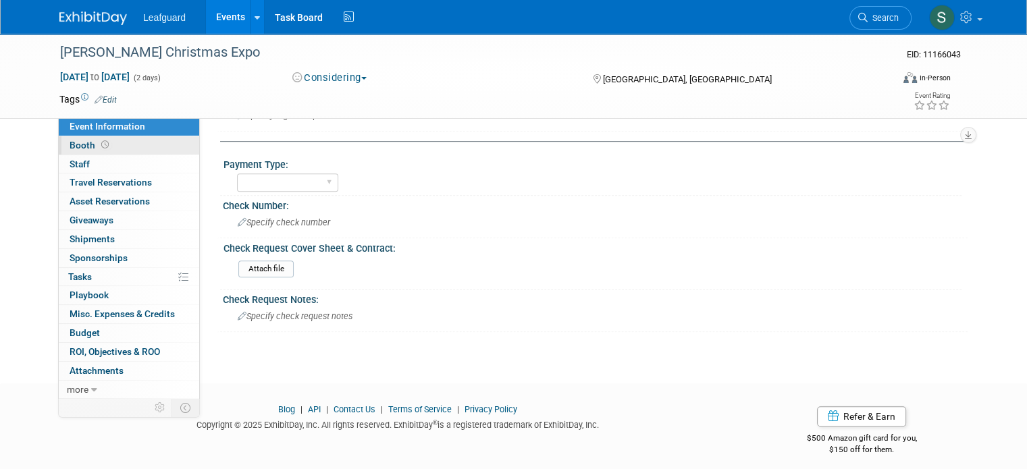
click at [99, 150] on link "Booth" at bounding box center [129, 145] width 140 height 18
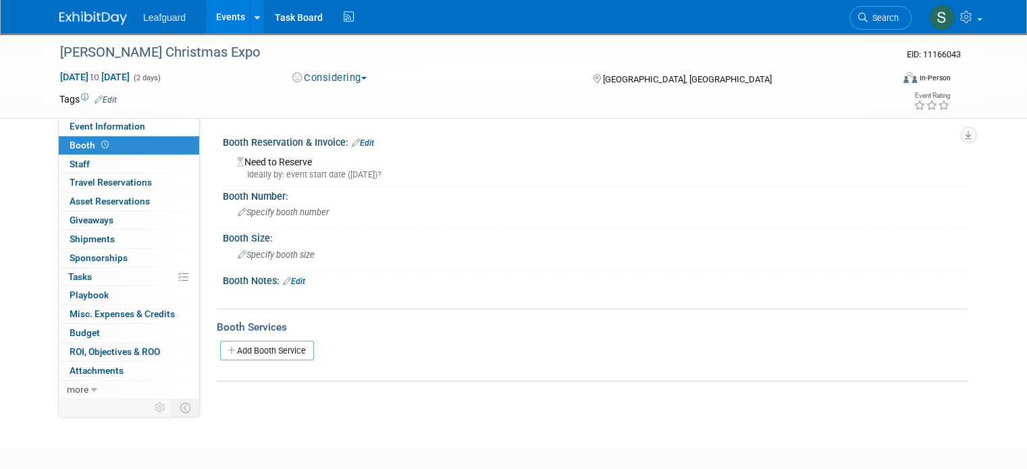
click at [358, 142] on link "Edit" at bounding box center [363, 142] width 22 height 9
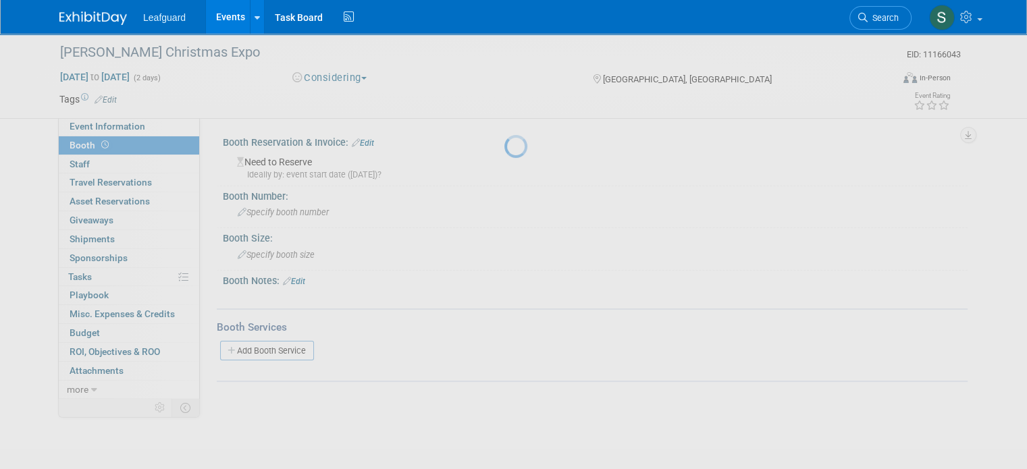
select select "9"
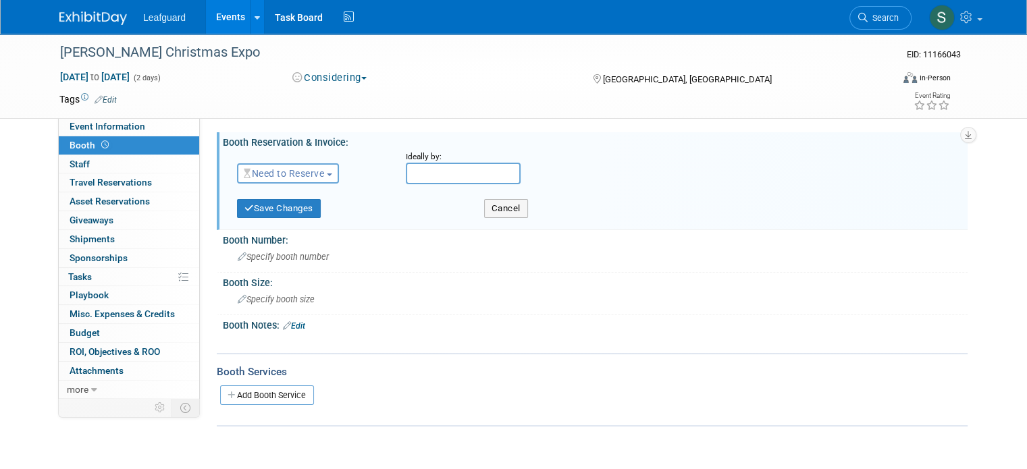
click at [325, 169] on button "Need to Reserve" at bounding box center [288, 173] width 102 height 20
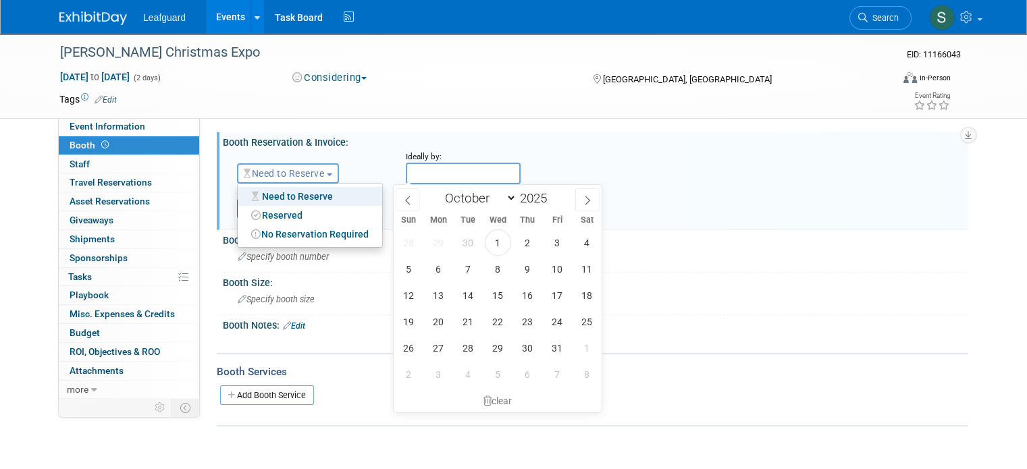
click at [454, 178] on input "text" at bounding box center [463, 174] width 115 height 22
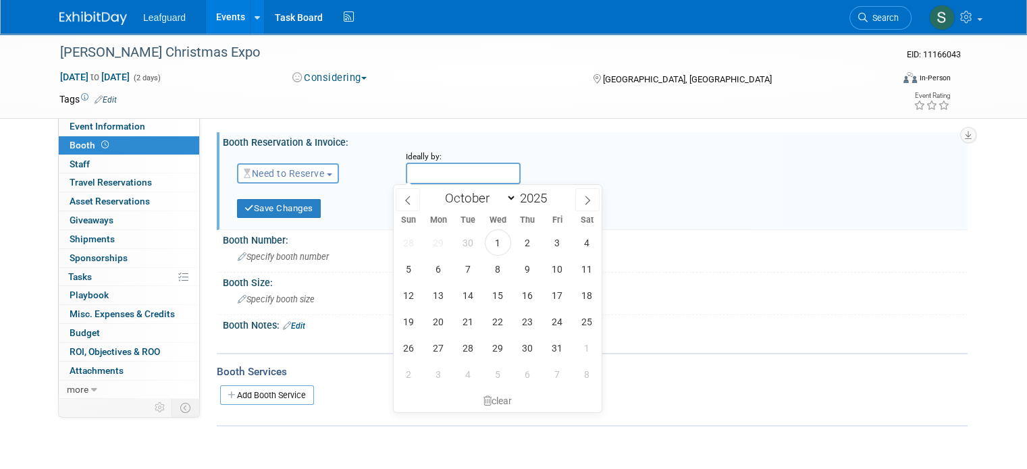
click at [329, 170] on button "Need to Reserve" at bounding box center [288, 173] width 102 height 20
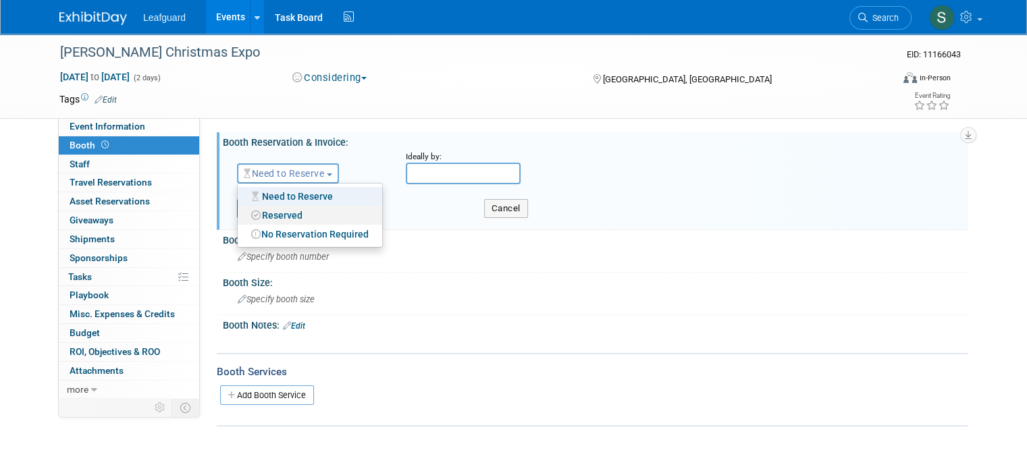
click at [335, 218] on link "Reserved" at bounding box center [310, 215] width 144 height 19
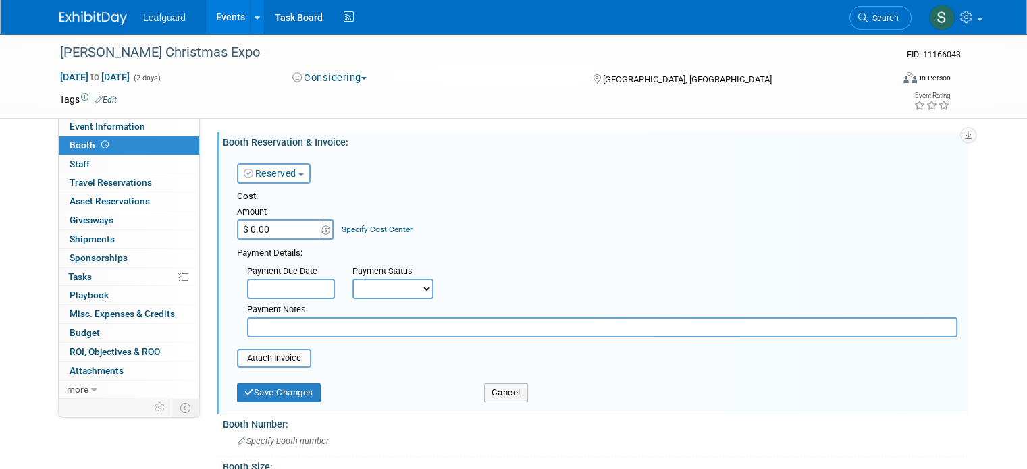
click at [275, 229] on input "$ 0.00" at bounding box center [279, 229] width 84 height 20
type input "$ 400.00"
click at [683, 244] on div "Payment Details:" at bounding box center [597, 252] width 720 height 16
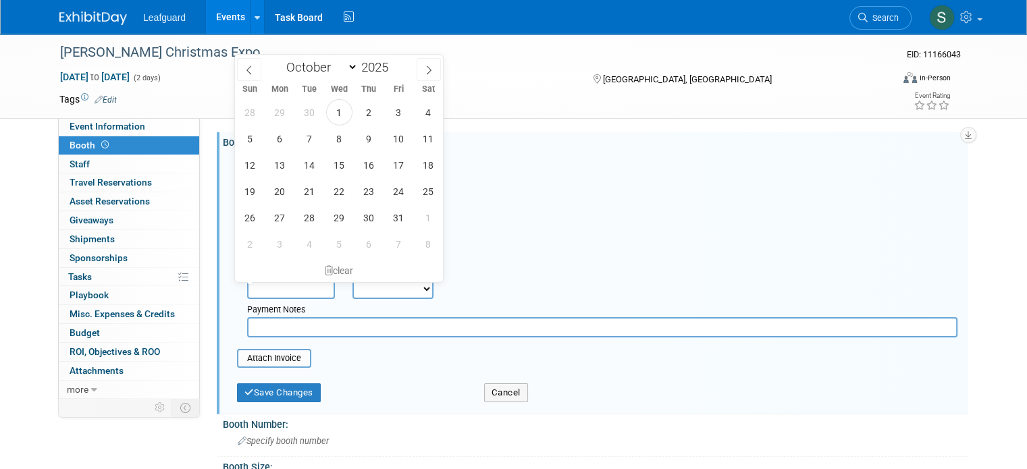
click at [294, 287] on input "text" at bounding box center [291, 289] width 88 height 20
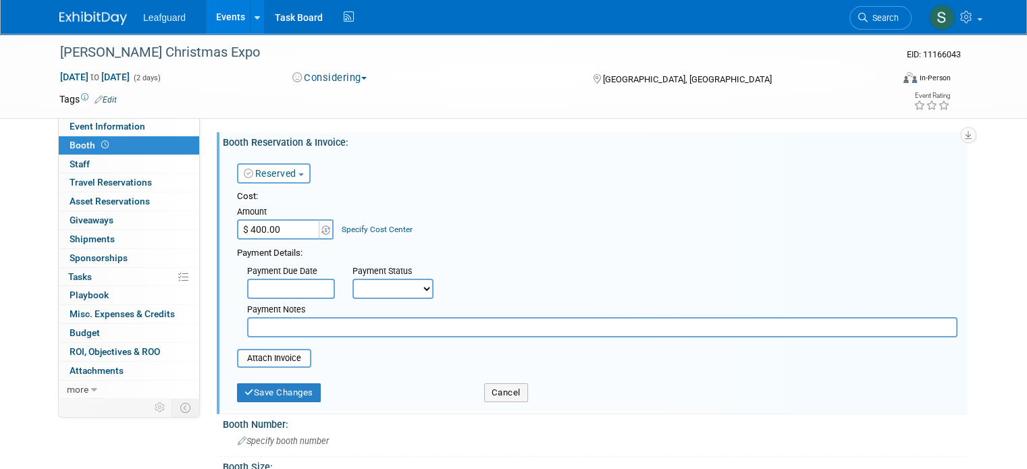
drag, startPoint x: 451, startPoint y: 301, endPoint x: 421, endPoint y: 295, distance: 30.3
click at [450, 300] on div "Payment Notes" at bounding box center [602, 318] width 730 height 38
click at [413, 295] on select "Not Paid Yet Partially Paid Paid in Full" at bounding box center [392, 289] width 81 height 20
select select "3"
click at [352, 279] on select "Not Paid Yet Partially Paid Paid in Full" at bounding box center [392, 289] width 81 height 20
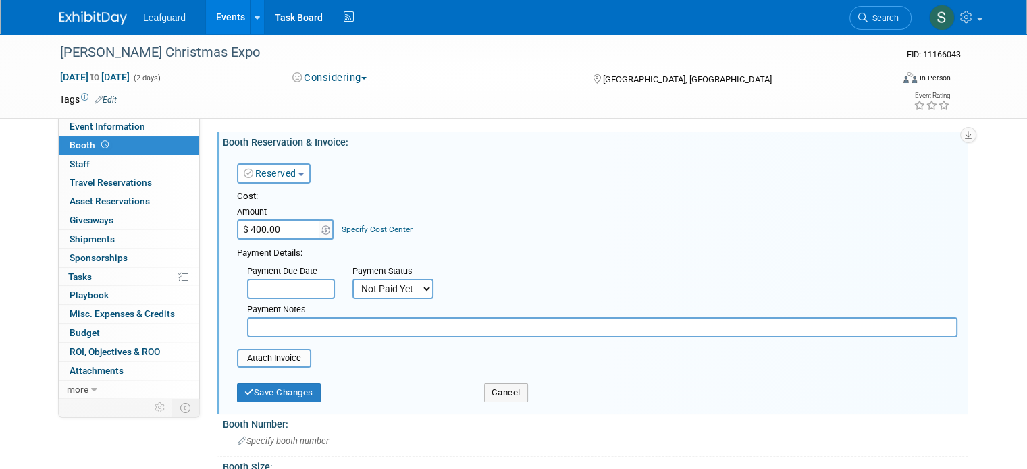
drag, startPoint x: 305, startPoint y: 309, endPoint x: 308, endPoint y: 296, distance: 13.8
click at [305, 308] on div "Payment Notes" at bounding box center [602, 310] width 710 height 13
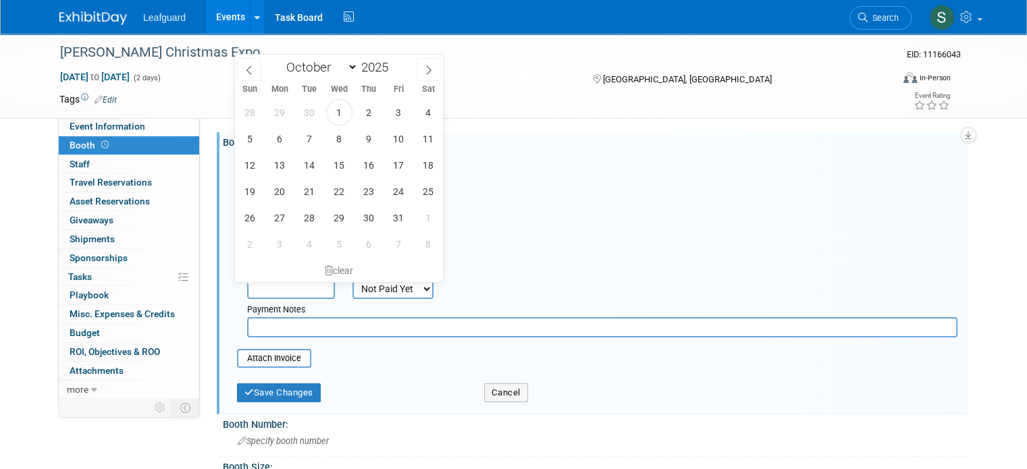
click at [308, 296] on input "text" at bounding box center [291, 289] width 88 height 20
click at [427, 78] on span at bounding box center [428, 69] width 24 height 23
select select "11"
click at [256, 113] on span "30" at bounding box center [250, 112] width 26 height 26
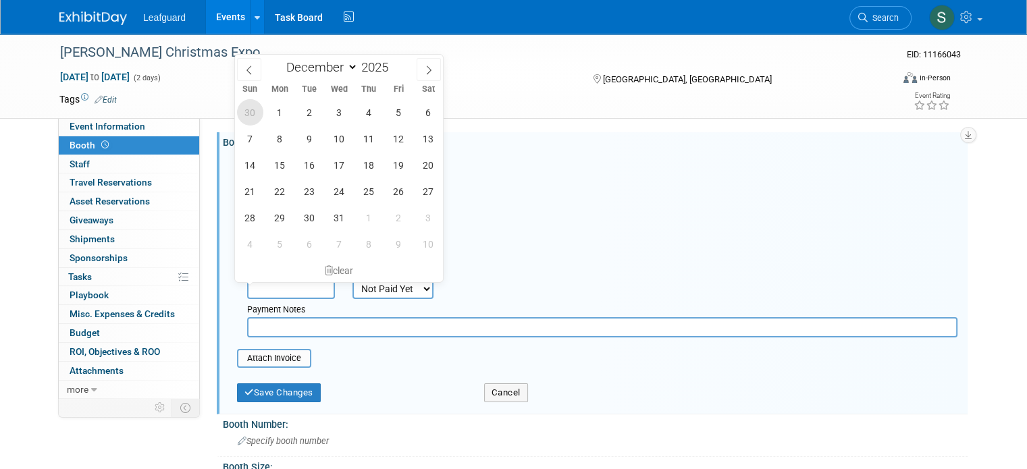
type input "Nov 30, 2025"
click at [259, 111] on div "Memphis Black Christmas Expo EID: 11166043 Dec 13, 2025 to Dec 14, 2025 (2 days…" at bounding box center [513, 76] width 928 height 84
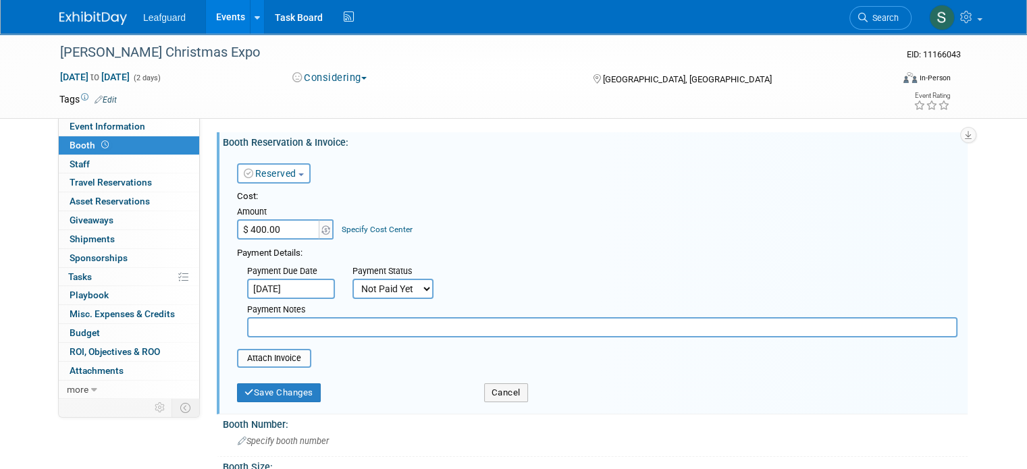
click at [297, 299] on div "Payment Notes" at bounding box center [602, 318] width 730 height 38
click at [298, 286] on input "Nov 30, 2025" at bounding box center [291, 289] width 88 height 20
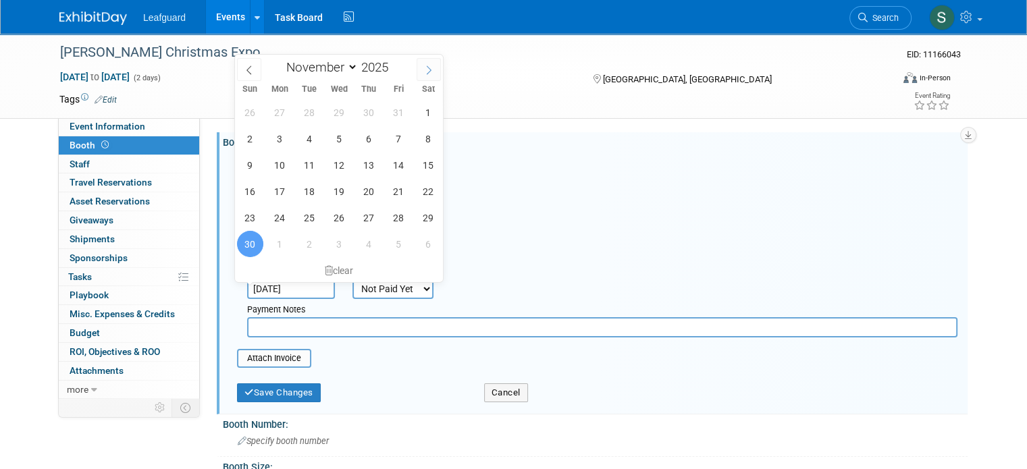
click at [427, 76] on span at bounding box center [428, 69] width 24 height 23
select select "11"
click at [427, 76] on span at bounding box center [428, 69] width 24 height 23
type input "2026"
select select "0"
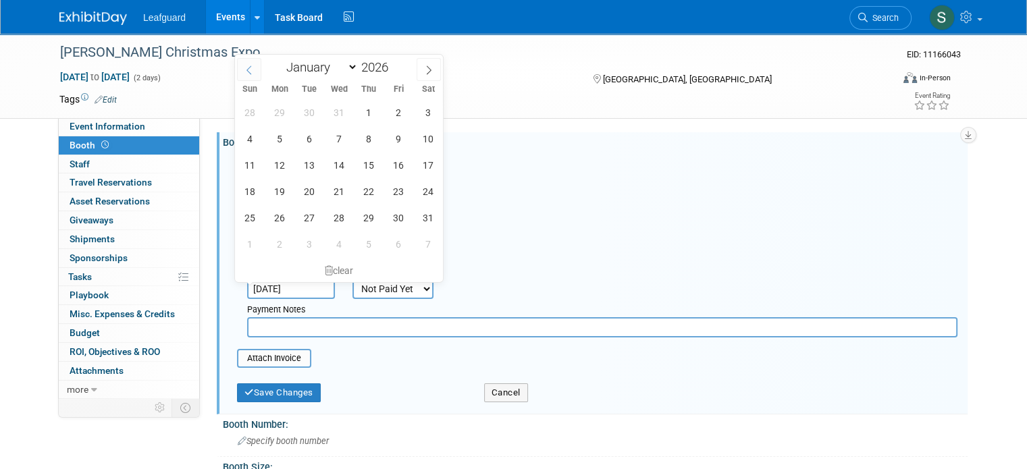
click at [256, 78] on span at bounding box center [249, 69] width 24 height 23
type input "2025"
select select "11"
click at [278, 123] on span "1" at bounding box center [280, 112] width 26 height 26
type input "Dec 1, 2025"
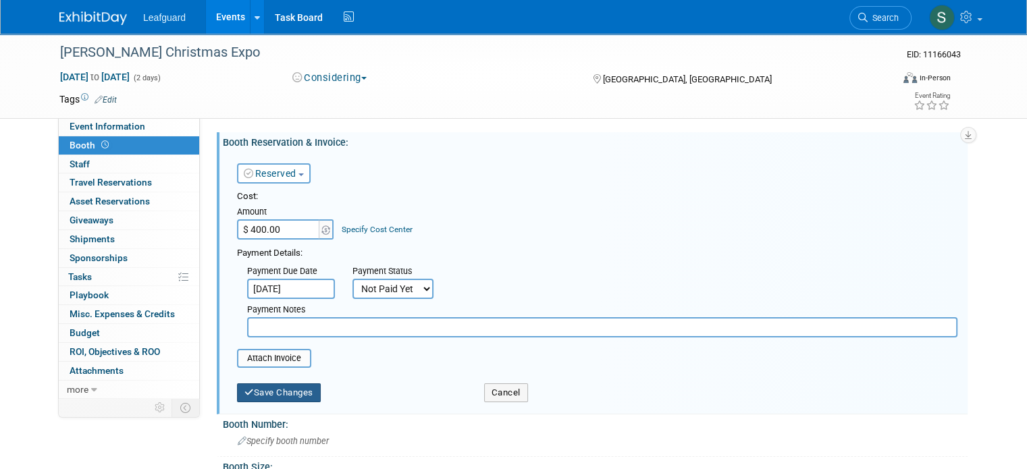
click at [286, 391] on button "Save Changes" at bounding box center [279, 392] width 84 height 19
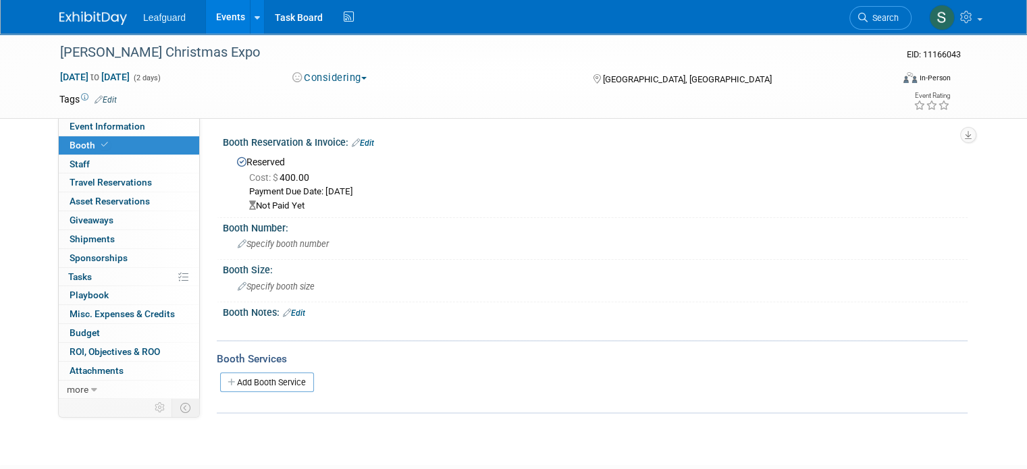
click at [86, 18] on img at bounding box center [92, 17] width 67 height 13
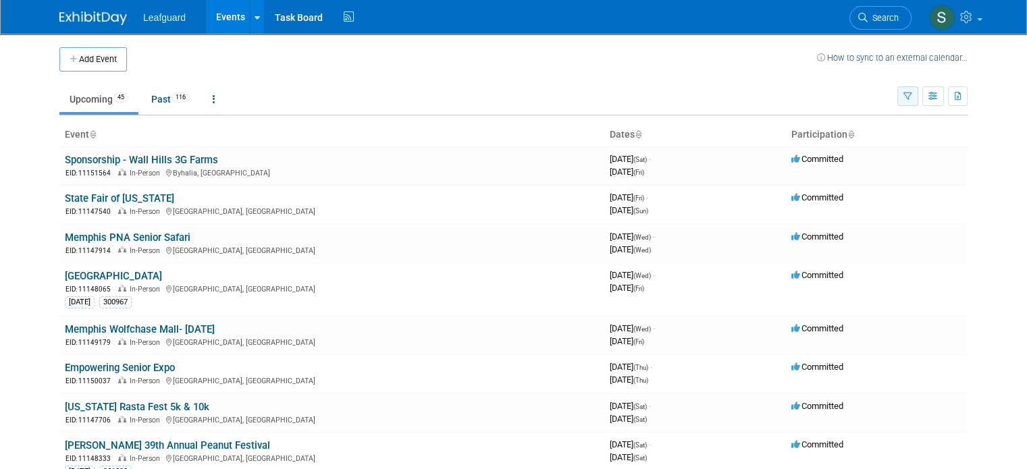
click at [918, 89] on button "button" at bounding box center [907, 96] width 21 height 20
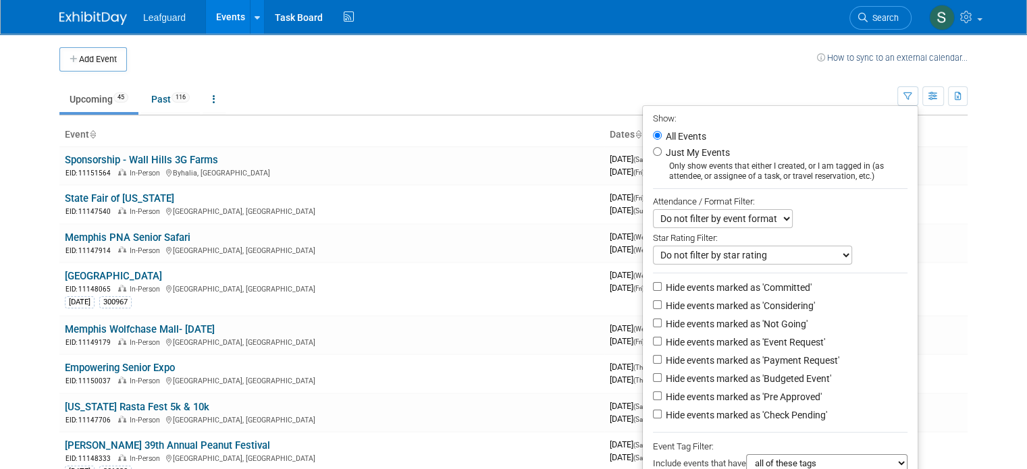
click at [850, 165] on div "Only show events that either I created, or I am tagged in (as attendee, or assi…" at bounding box center [780, 171] width 254 height 20
click at [705, 153] on label "Just My Events" at bounding box center [696, 152] width 67 height 13
click at [661, 153] on input "Just My Events" at bounding box center [657, 151] width 9 height 9
radio input "true"
click at [772, 288] on label "Hide events marked as 'Committed'" at bounding box center [737, 287] width 148 height 13
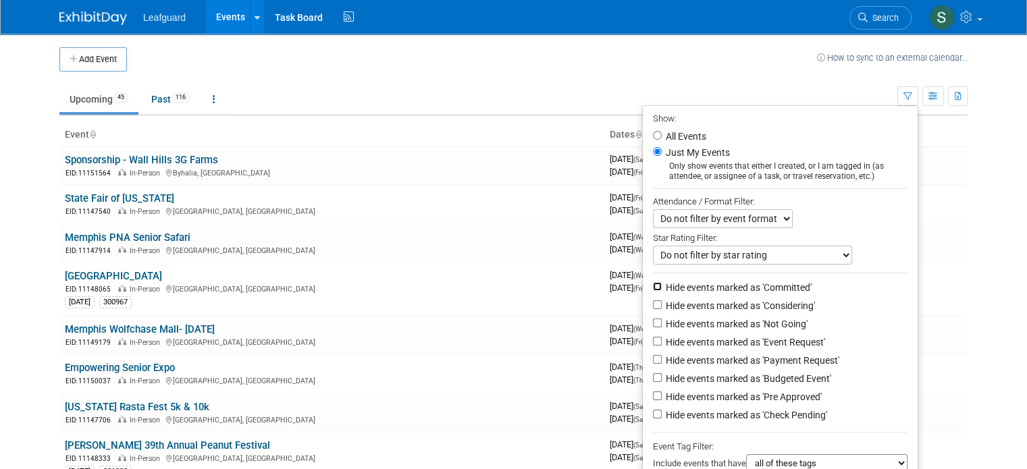
click at [661, 288] on input "Hide events marked as 'Committed'" at bounding box center [657, 286] width 9 height 9
click at [772, 288] on label "Hide events marked as 'Committed'" at bounding box center [737, 287] width 148 height 13
click at [661, 288] on input "Hide events marked as 'Committed'" at bounding box center [657, 286] width 9 height 9
checkbox input "false"
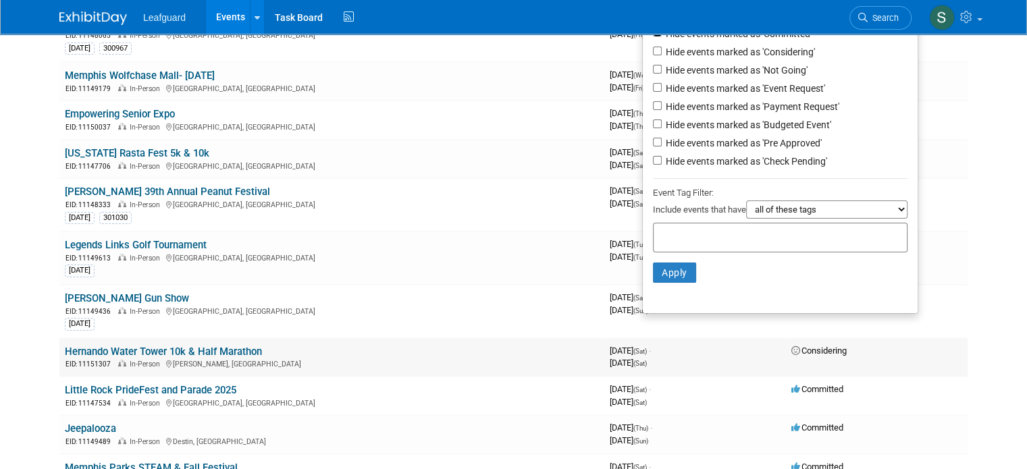
scroll to position [270, 0]
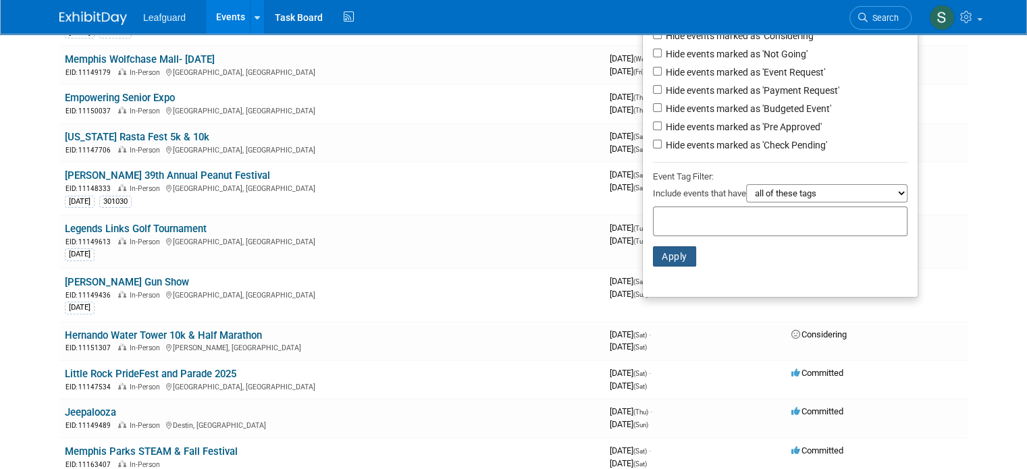
click at [693, 250] on button "Apply" at bounding box center [674, 256] width 43 height 20
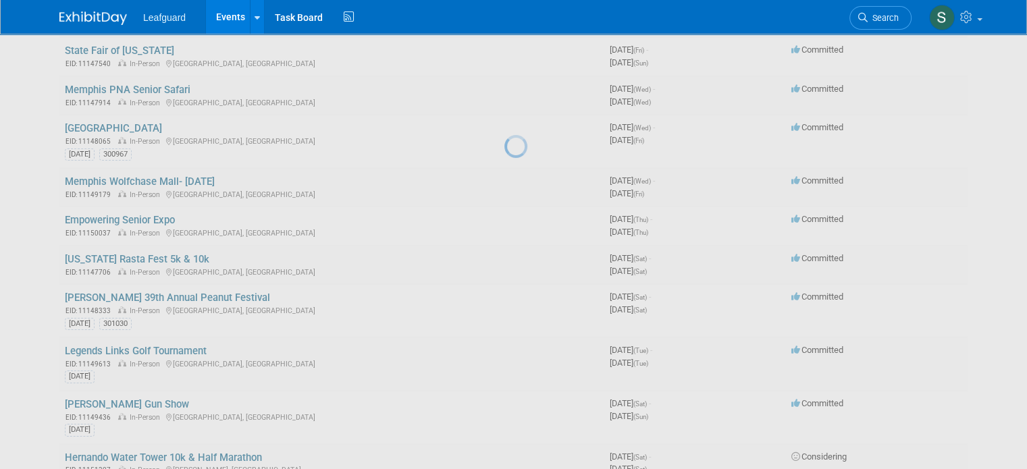
scroll to position [0, 0]
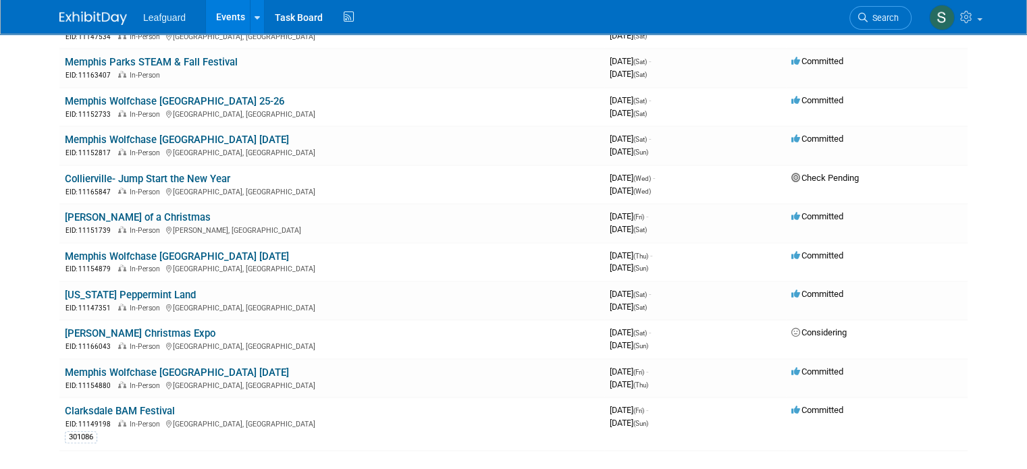
scroll to position [337, 0]
